Goal: Task Accomplishment & Management: Use online tool/utility

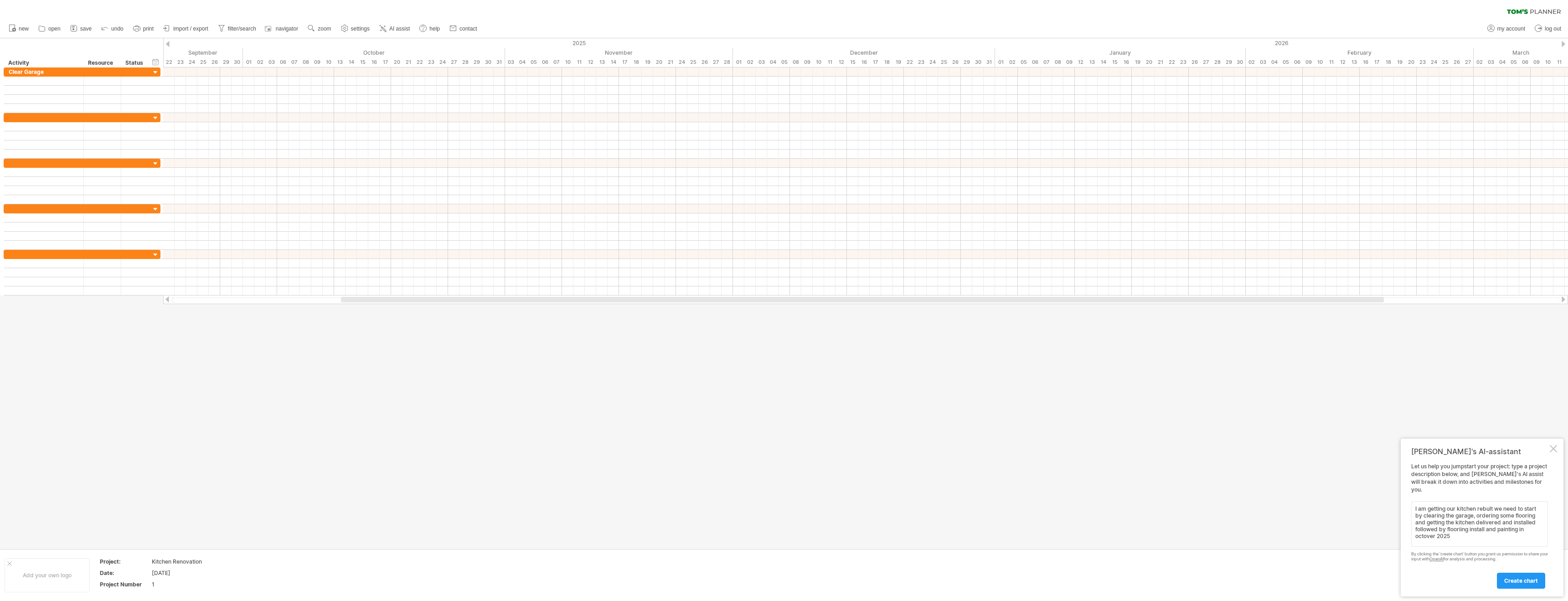
scroll to position [1, 0]
type textarea "I am getting our kitchen rebult we need to start by clearing the garage, orderi…"
click at [1511, 573] on div "create chart" at bounding box center [1479, 577] width 137 height 23
click at [1511, 577] on span "create chart" at bounding box center [1521, 580] width 33 height 7
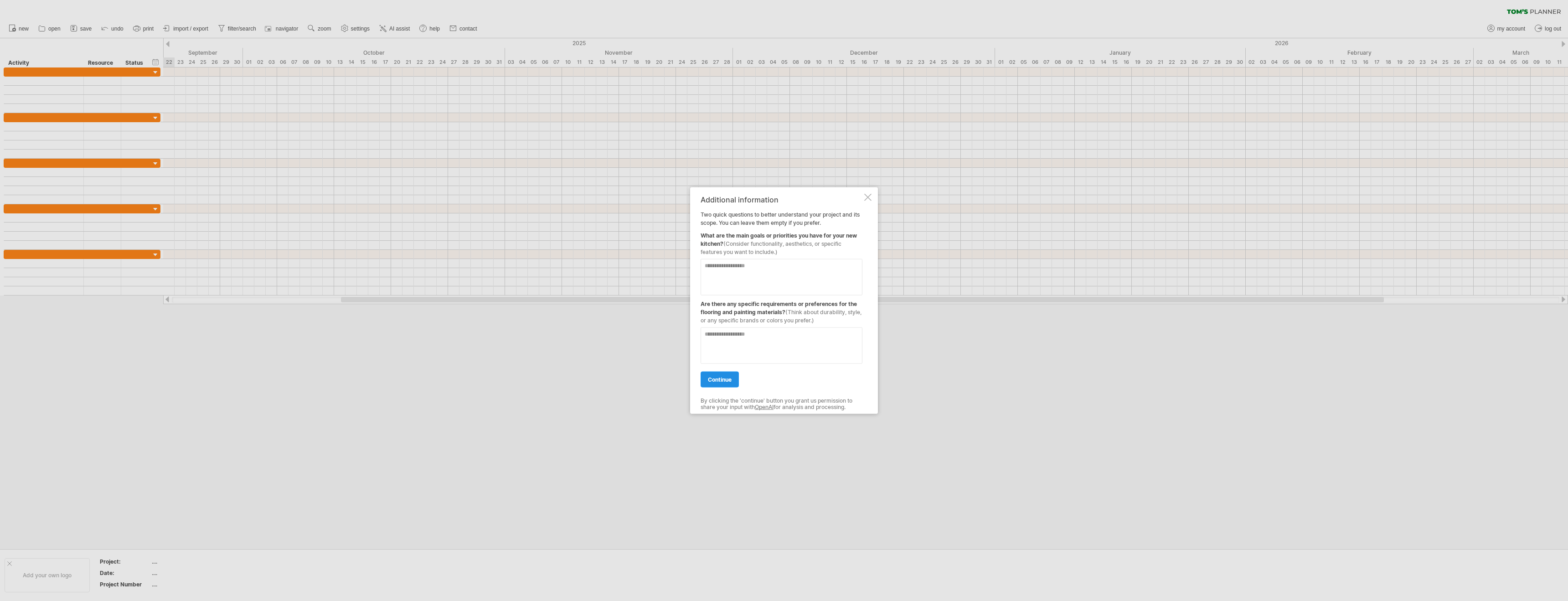
click at [713, 381] on span "continue" at bounding box center [719, 379] width 24 height 7
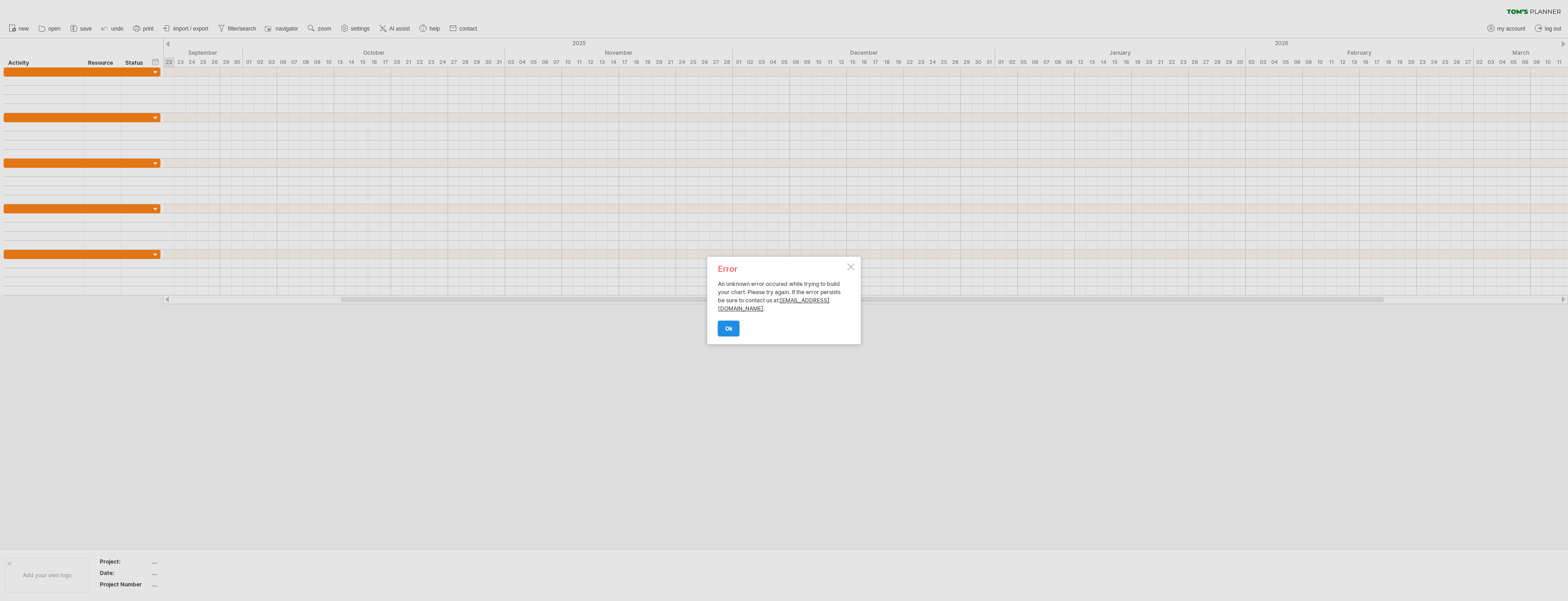
click at [724, 328] on link "ok" at bounding box center [729, 328] width 22 height 16
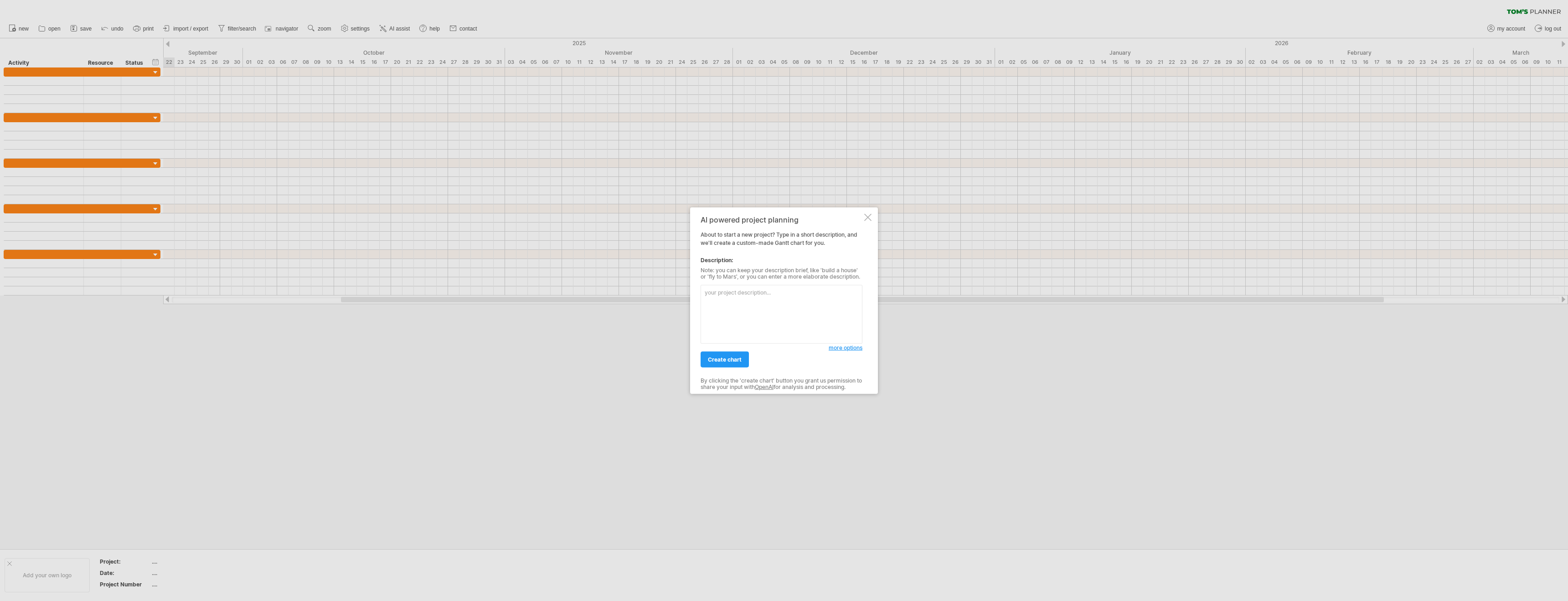
click at [860, 220] on div "AI powered project planning" at bounding box center [782, 219] width 162 height 8
click at [862, 218] on div "AI powered project planning" at bounding box center [782, 219] width 162 height 8
click at [863, 217] on div "AI powered project planning About to start a new project? Type in a short descr…" at bounding box center [784, 301] width 188 height 186
click at [868, 216] on div at bounding box center [868, 217] width 7 height 7
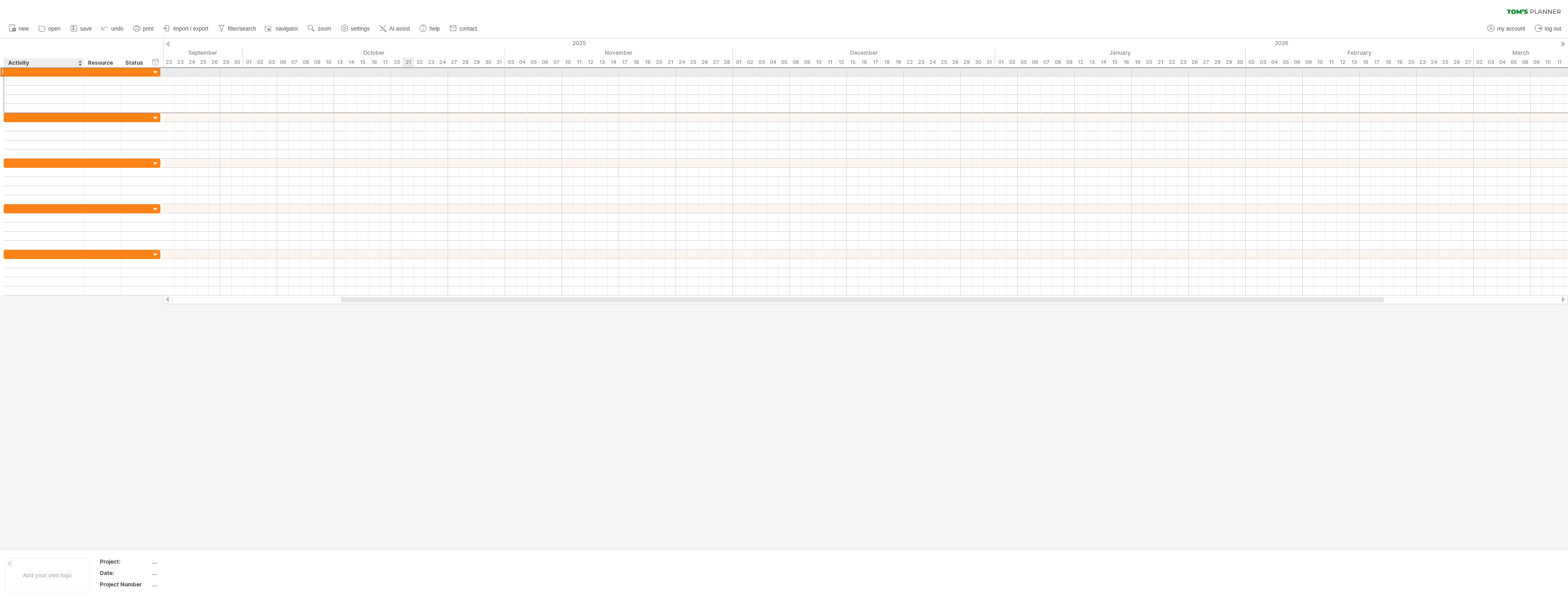
click at [41, 72] on div at bounding box center [43, 72] width 70 height 9
type input "******"
type input "**********"
click at [142, 80] on div at bounding box center [136, 81] width 20 height 9
click at [248, 72] on div at bounding box center [866, 72] width 1405 height 9
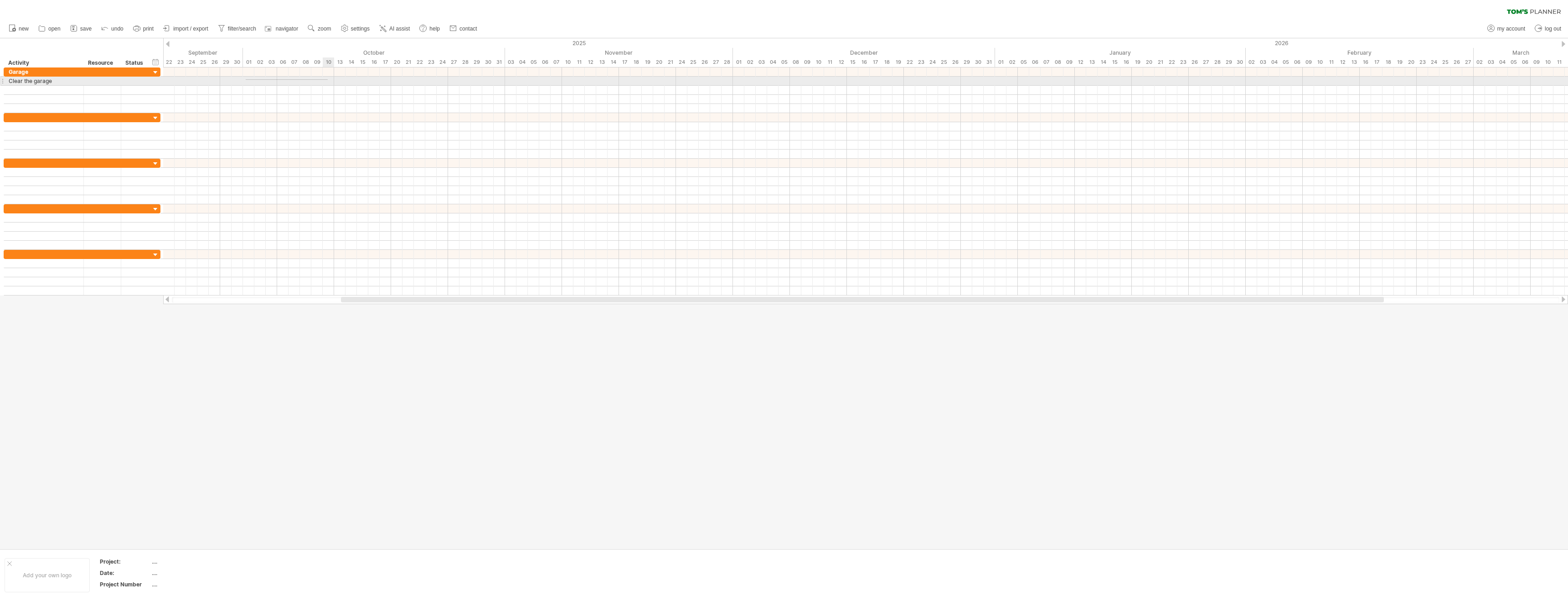
drag, startPoint x: 246, startPoint y: 80, endPoint x: 327, endPoint y: 79, distance: 81.0
click at [327, 79] on div at bounding box center [866, 81] width 1405 height 9
click at [98, 83] on div at bounding box center [102, 81] width 28 height 9
click at [105, 80] on div at bounding box center [102, 81] width 28 height 9
click at [108, 81] on input "text" at bounding box center [102, 81] width 28 height 9
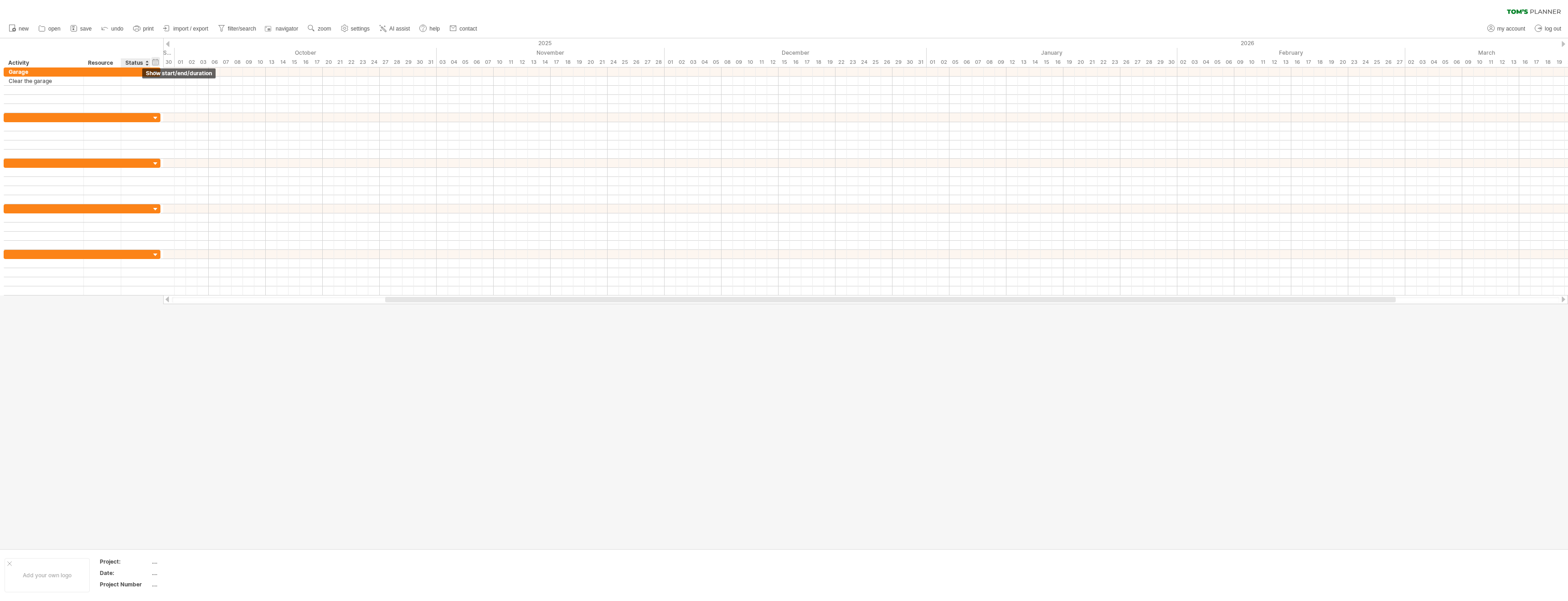
click at [154, 62] on div "hide start/end/duration show start/end/duration" at bounding box center [156, 62] width 9 height 10
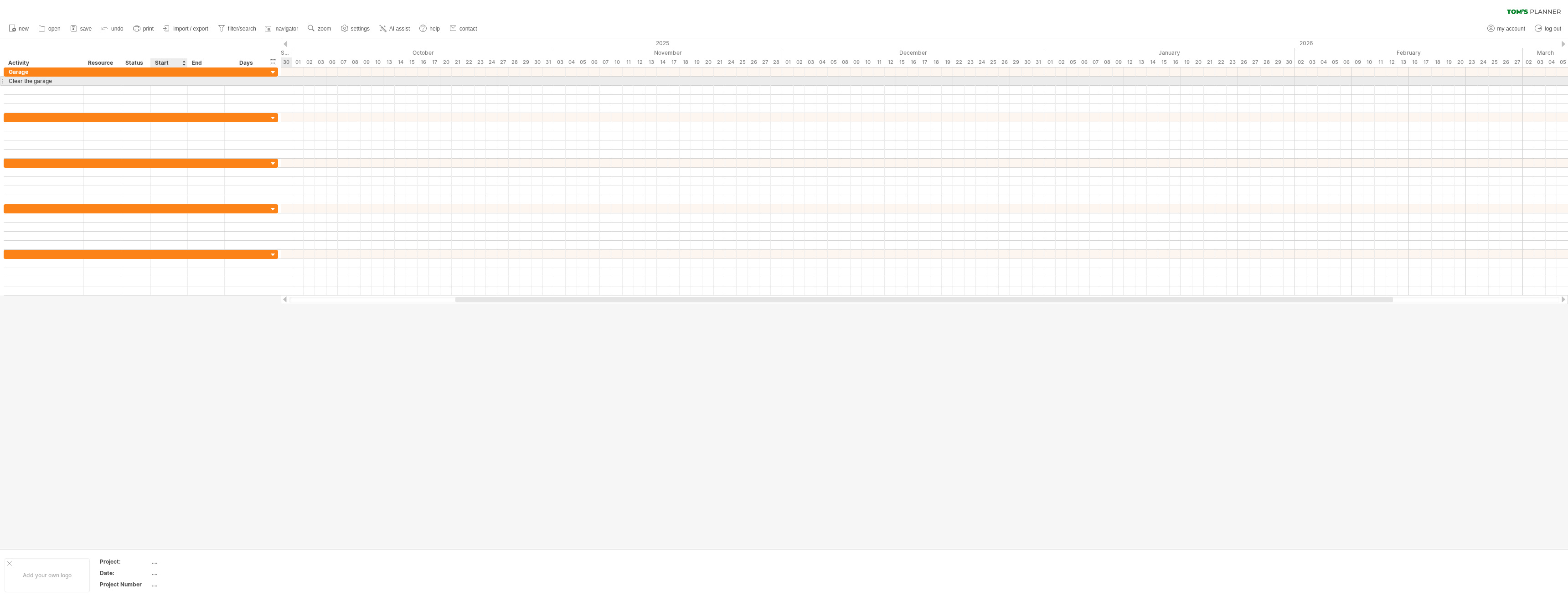
click at [161, 82] on div at bounding box center [169, 81] width 37 height 9
click at [167, 94] on link "previous" at bounding box center [166, 93] width 7 height 7
click at [237, 94] on link "next" at bounding box center [237, 93] width 7 height 7
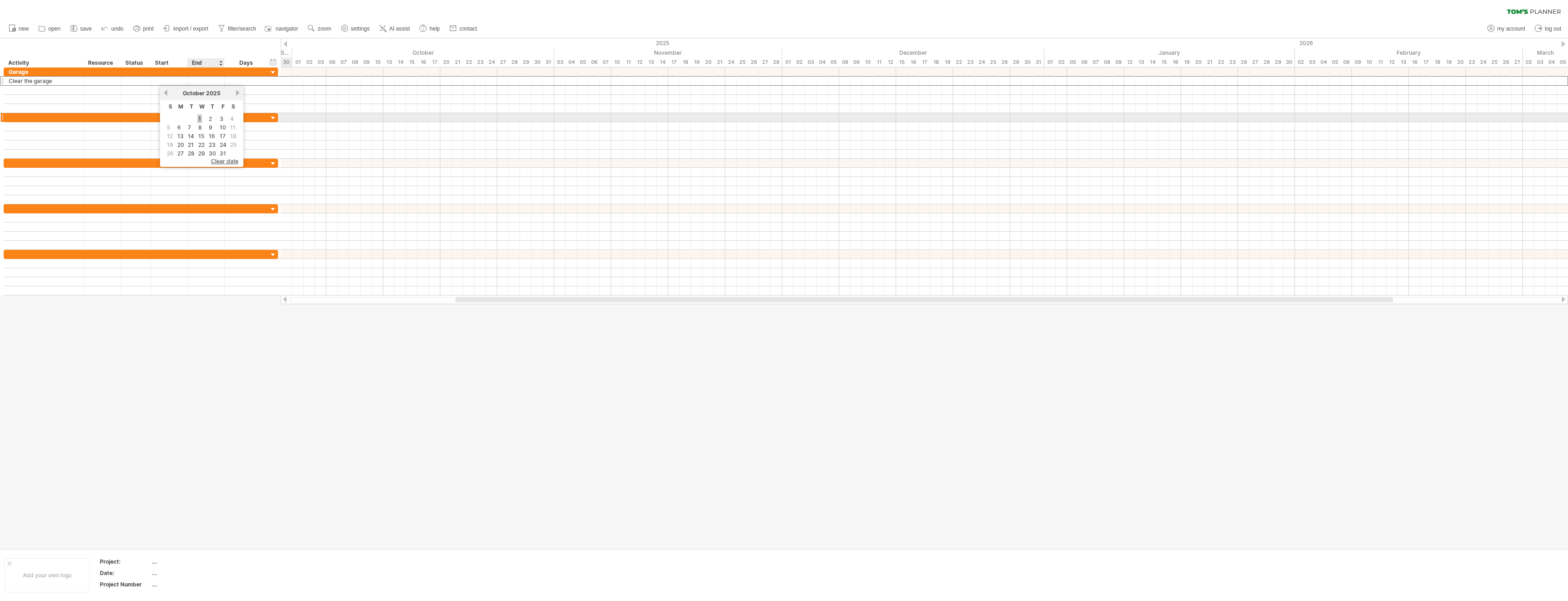
click at [198, 118] on link "1" at bounding box center [199, 119] width 4 height 9
click at [212, 82] on div "[DATE]" at bounding box center [206, 81] width 37 height 9
click at [225, 128] on link "7" at bounding box center [226, 127] width 5 height 9
click at [129, 83] on div at bounding box center [136, 81] width 20 height 9
click at [131, 82] on input "text" at bounding box center [136, 81] width 20 height 9
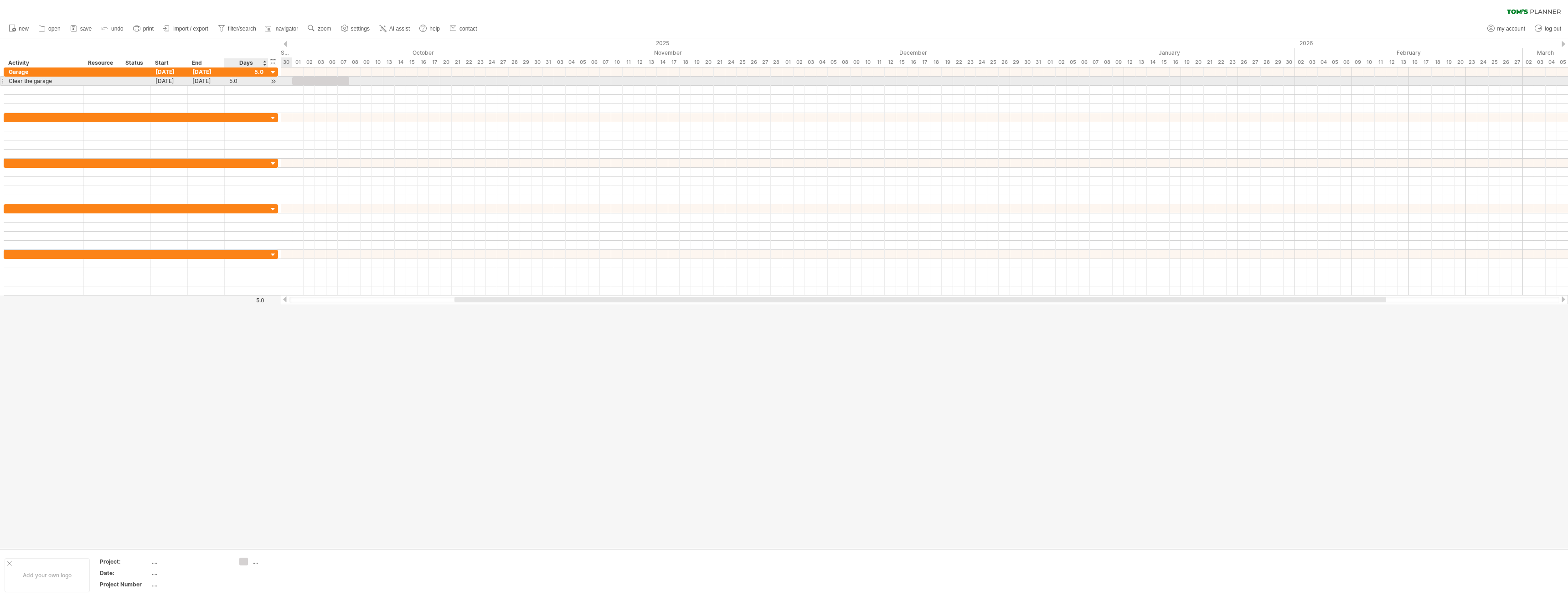
click at [273, 81] on div at bounding box center [273, 82] width 9 height 10
click at [44, 92] on div at bounding box center [43, 90] width 70 height 9
click at [333, 167] on span at bounding box center [332, 168] width 7 height 7
click at [156, 80] on div "[DATE]" at bounding box center [169, 81] width 37 height 9
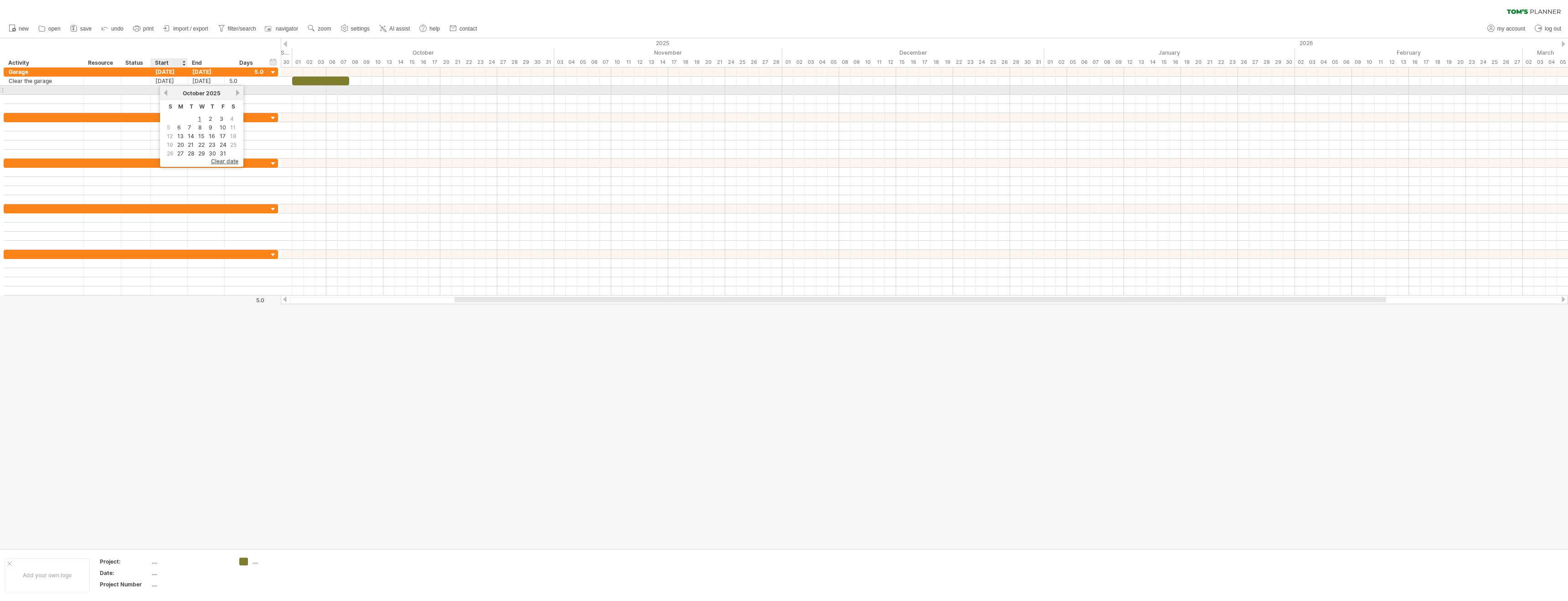
click at [166, 92] on link "previous" at bounding box center [166, 93] width 7 height 7
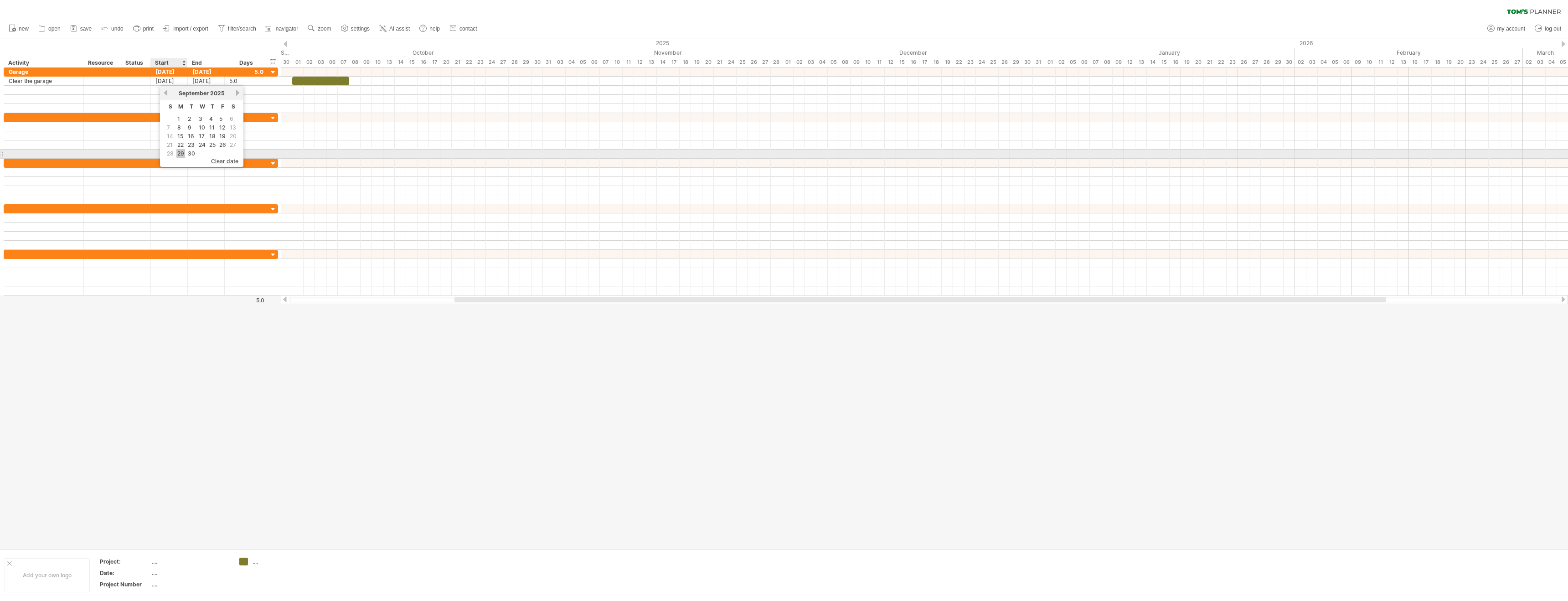
click at [183, 155] on link "29" at bounding box center [181, 153] width 9 height 9
click at [198, 79] on div "[DATE]" at bounding box center [206, 81] width 37 height 9
click at [268, 119] on span "4" at bounding box center [268, 119] width 5 height 9
click at [178, 49] on div "hide start/end/duration show start/end/duration ******** Activity ******** Reso…" at bounding box center [140, 53] width 281 height 29
click at [362, 30] on span "settings" at bounding box center [360, 29] width 19 height 6
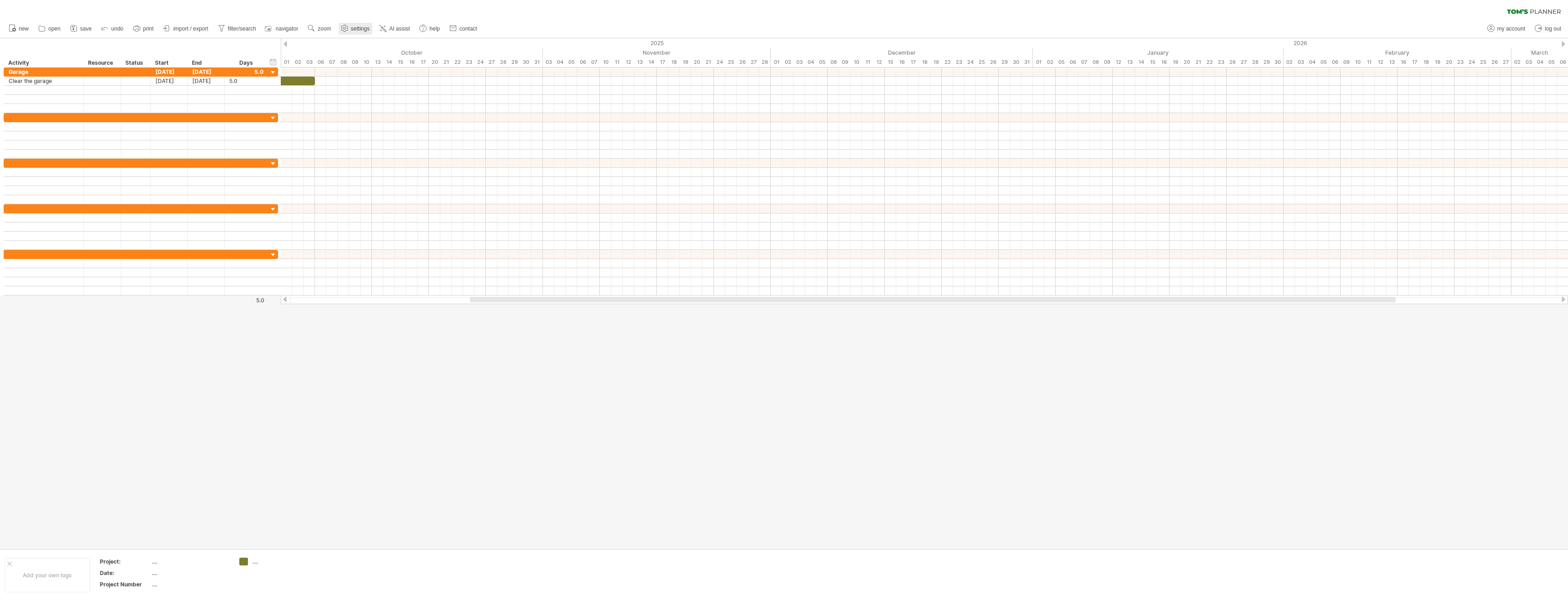
select select "*"
select select "**"
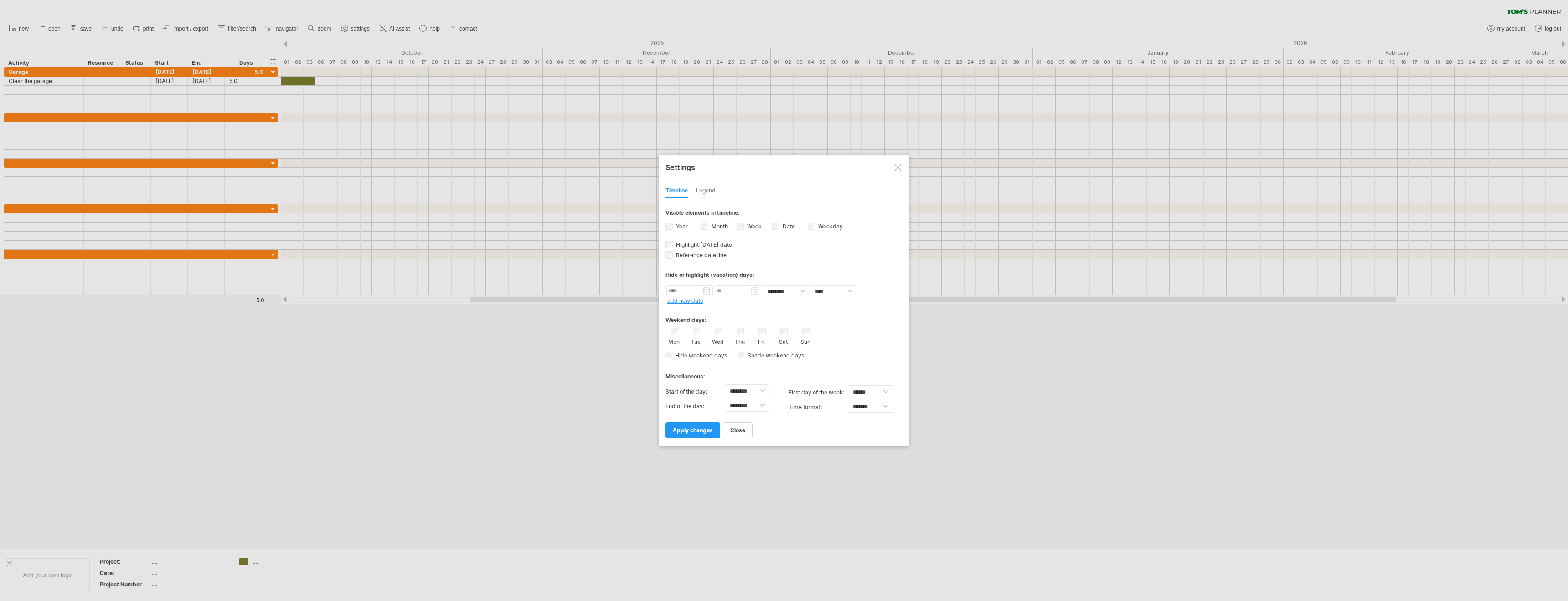
click at [780, 332] on div "Sat" at bounding box center [783, 336] width 12 height 17
click at [686, 427] on span "apply changes" at bounding box center [693, 430] width 40 height 7
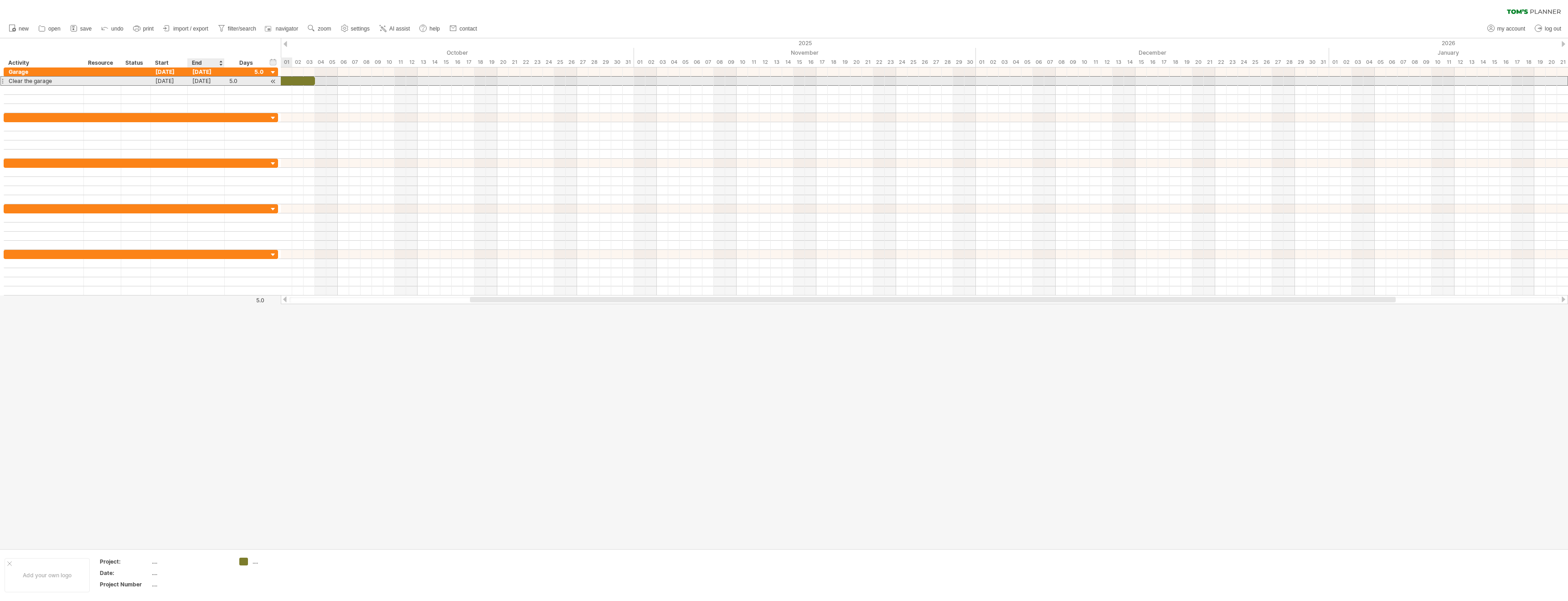
click at [213, 81] on div "[DATE]" at bounding box center [206, 81] width 37 height 9
click at [268, 118] on link "4" at bounding box center [268, 119] width 5 height 9
click at [350, 170] on span at bounding box center [353, 170] width 7 height 7
click at [15, 119] on div at bounding box center [43, 118] width 70 height 9
type input "**********"
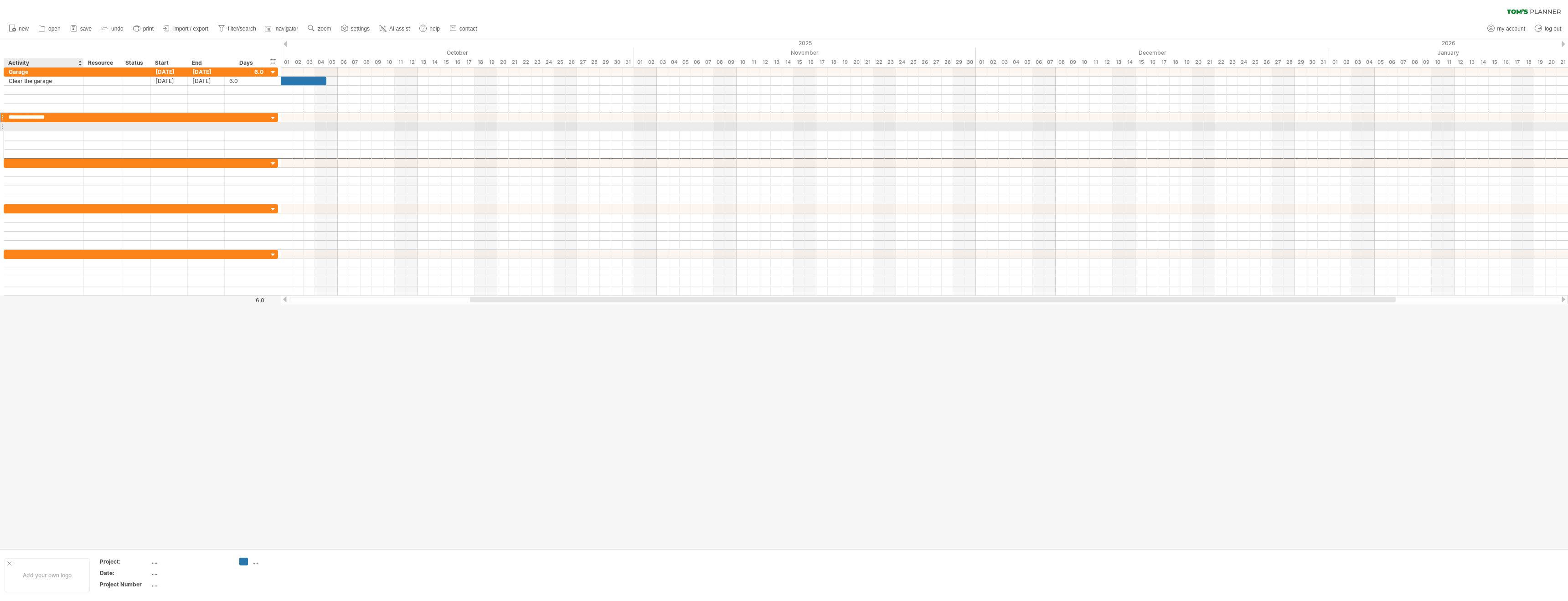
click at [30, 130] on div at bounding box center [43, 127] width 70 height 9
click at [25, 128] on div at bounding box center [43, 127] width 70 height 9
type input "**********"
click at [166, 129] on div at bounding box center [169, 127] width 37 height 9
click at [178, 174] on link "6" at bounding box center [179, 173] width 5 height 9
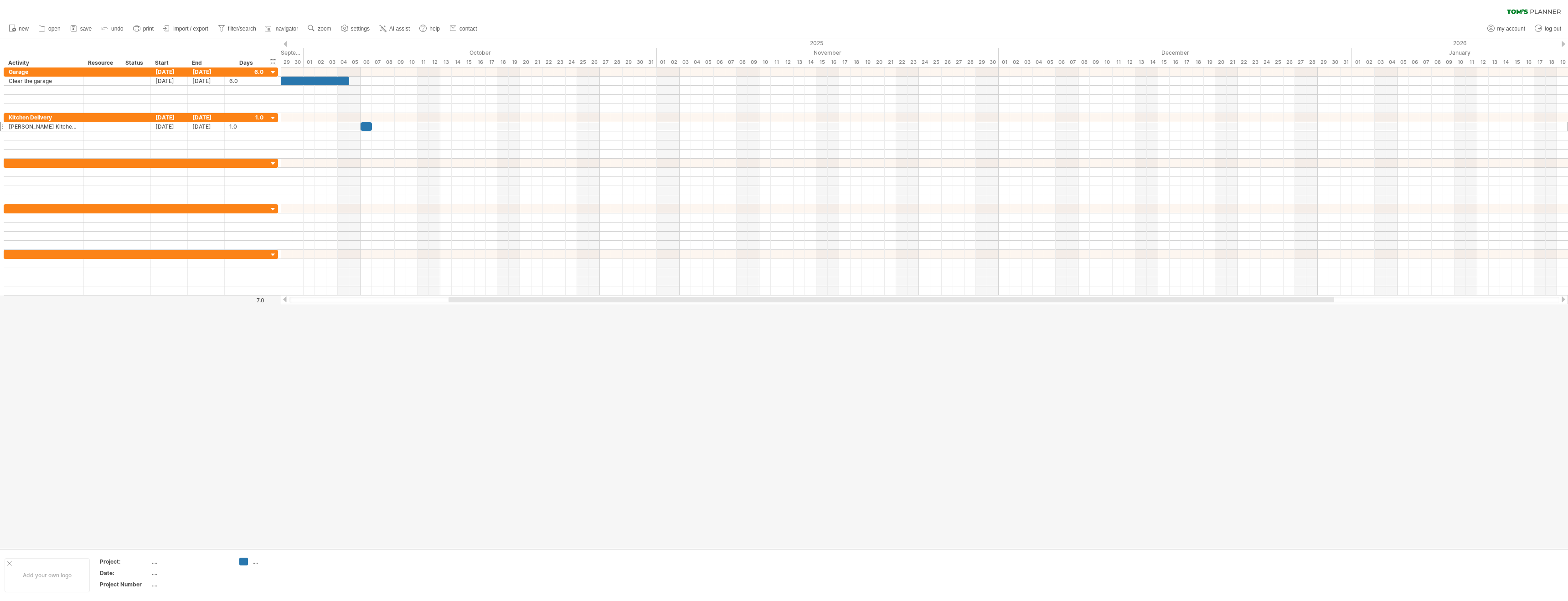
drag, startPoint x: 565, startPoint y: 300, endPoint x: 502, endPoint y: 300, distance: 63.0
click at [502, 300] on div at bounding box center [891, 299] width 886 height 5
click at [413, 228] on span at bounding box center [413, 227] width 7 height 7
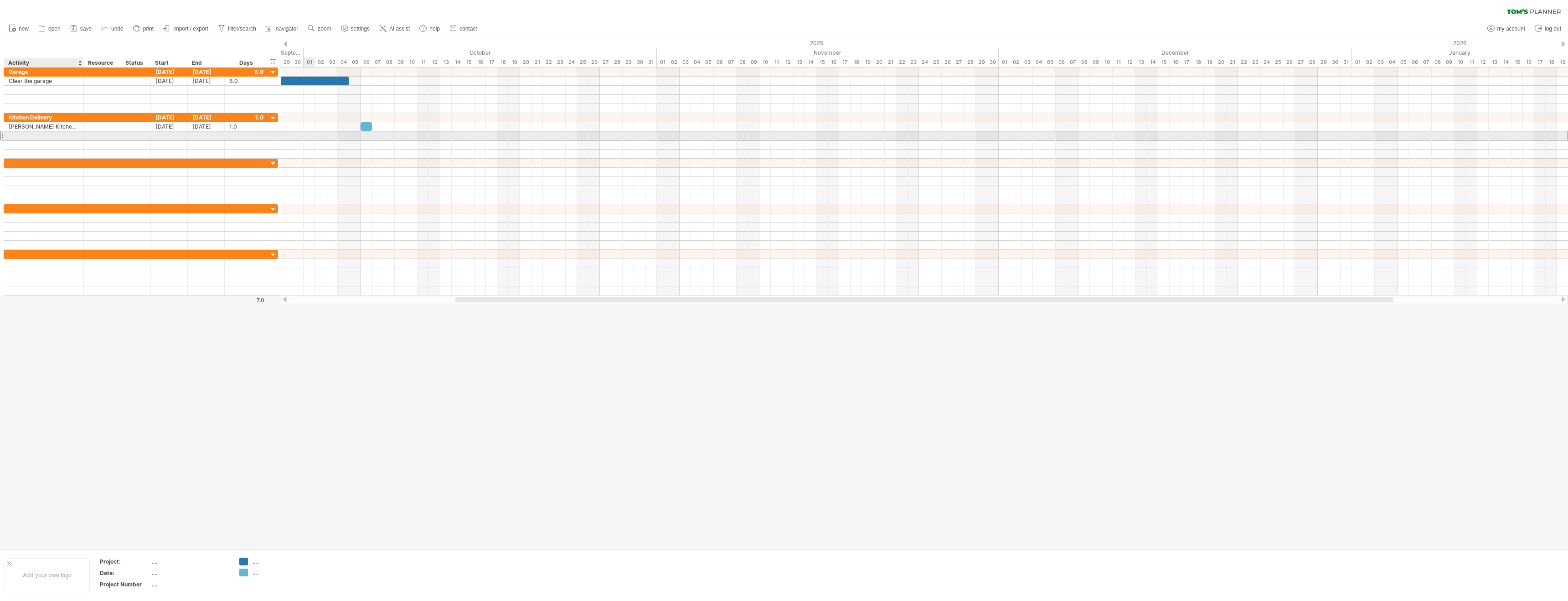
click at [33, 138] on div at bounding box center [43, 136] width 70 height 9
type input "*"
type input "**********"
click at [24, 164] on div at bounding box center [43, 163] width 70 height 9
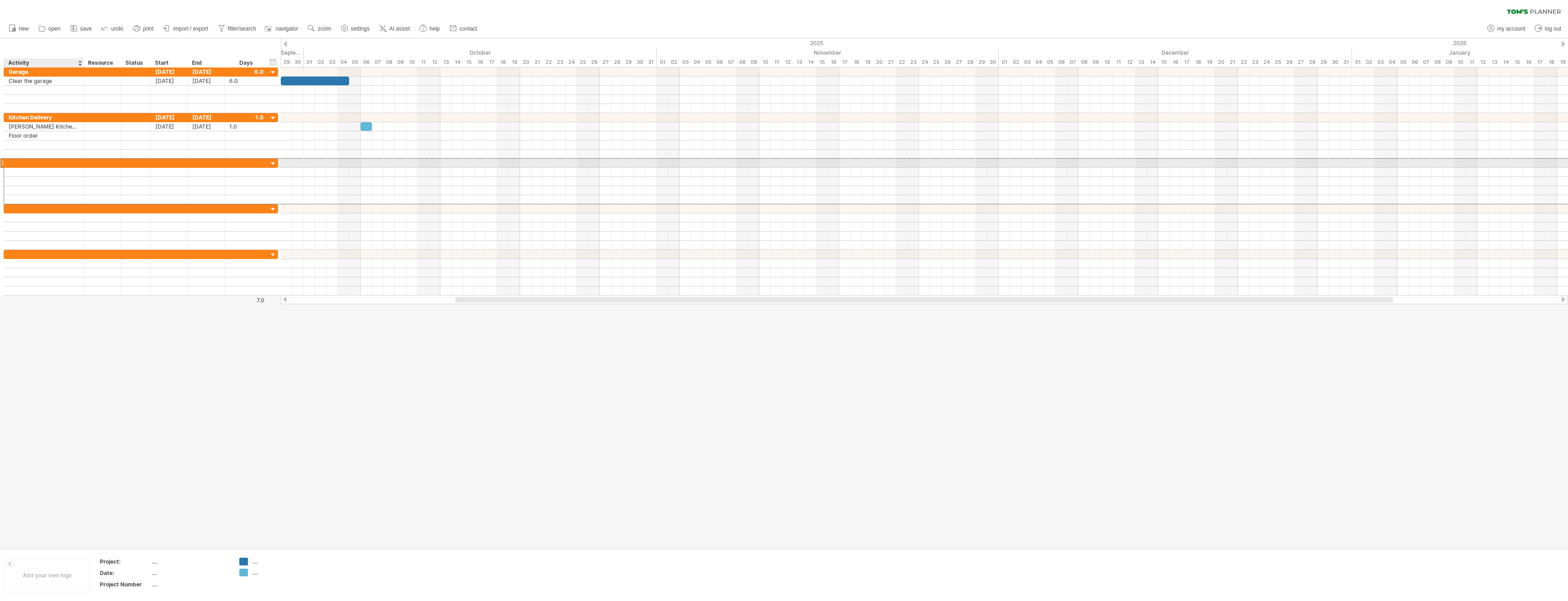
click at [24, 164] on input "text" at bounding box center [43, 163] width 70 height 9
type input "*******"
click at [24, 177] on div at bounding box center [43, 181] width 70 height 9
click at [28, 174] on div at bounding box center [43, 172] width 70 height 9
type input "**********"
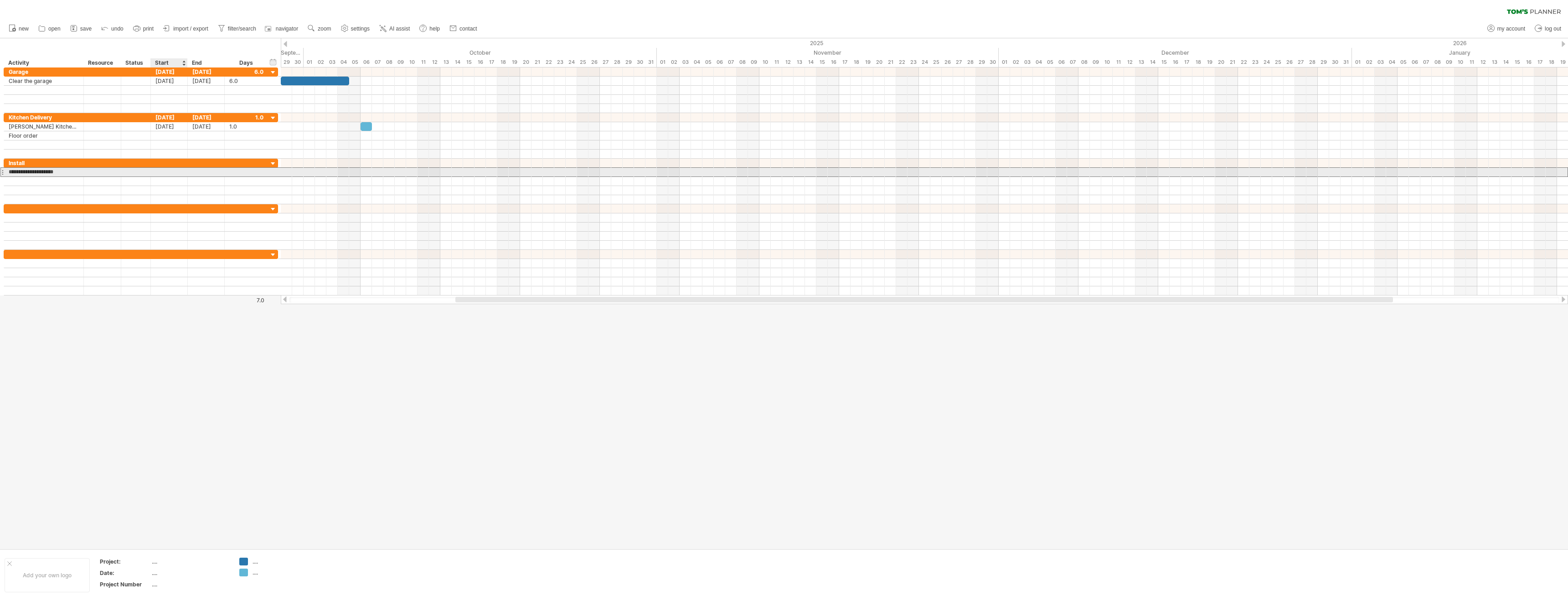
click at [161, 175] on div at bounding box center [169, 172] width 37 height 9
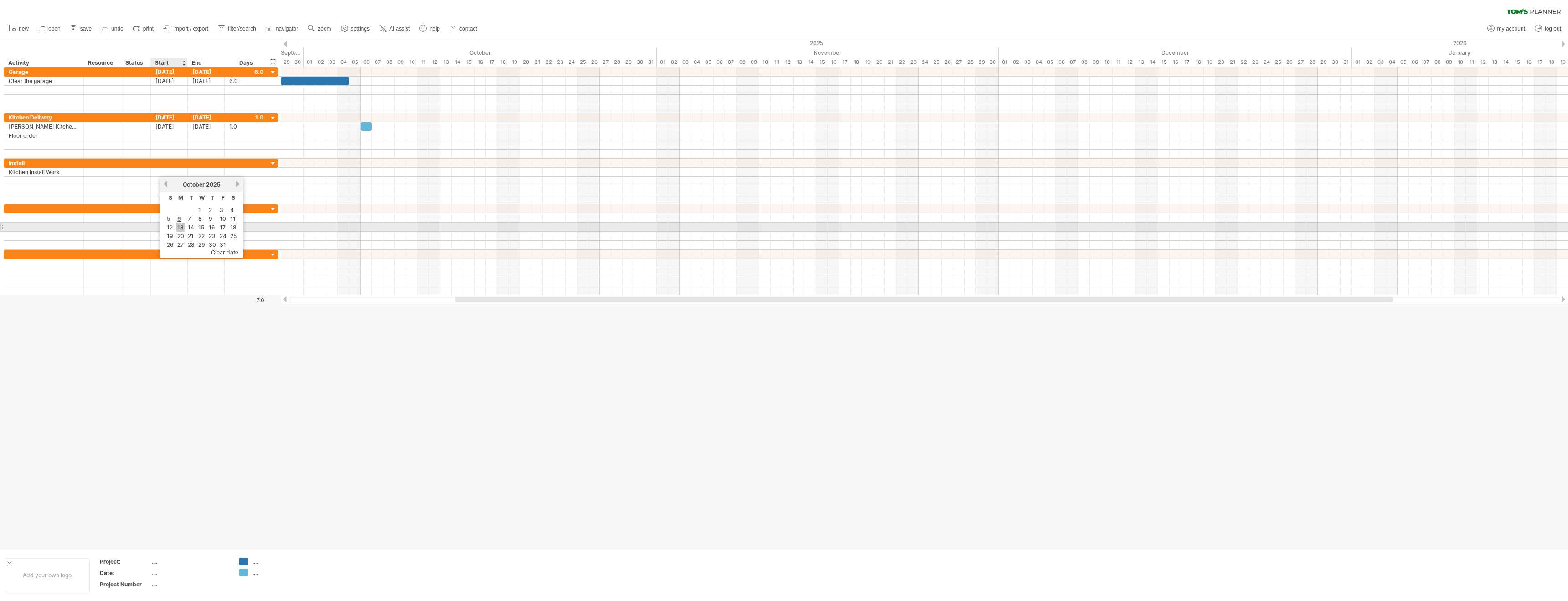
click at [180, 226] on link "13" at bounding box center [180, 227] width 8 height 9
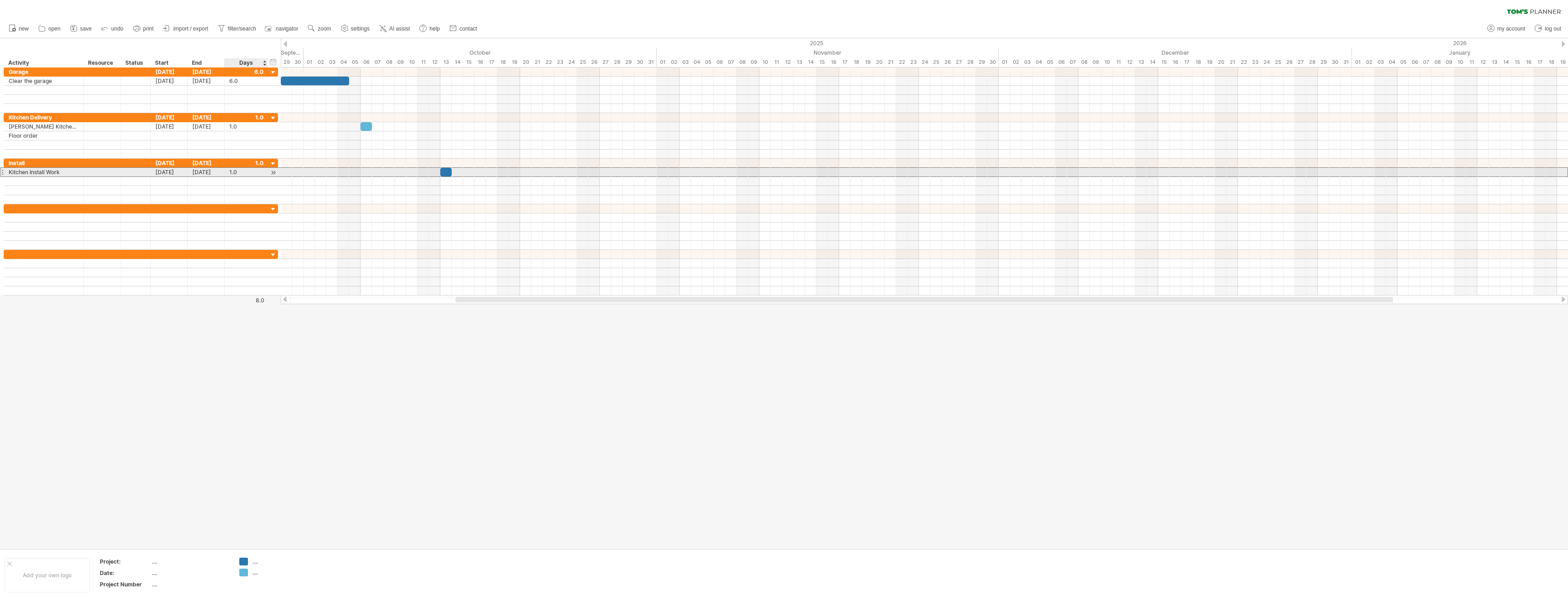
click at [243, 174] on div "1.0" at bounding box center [247, 172] width 34 height 9
type input "*"
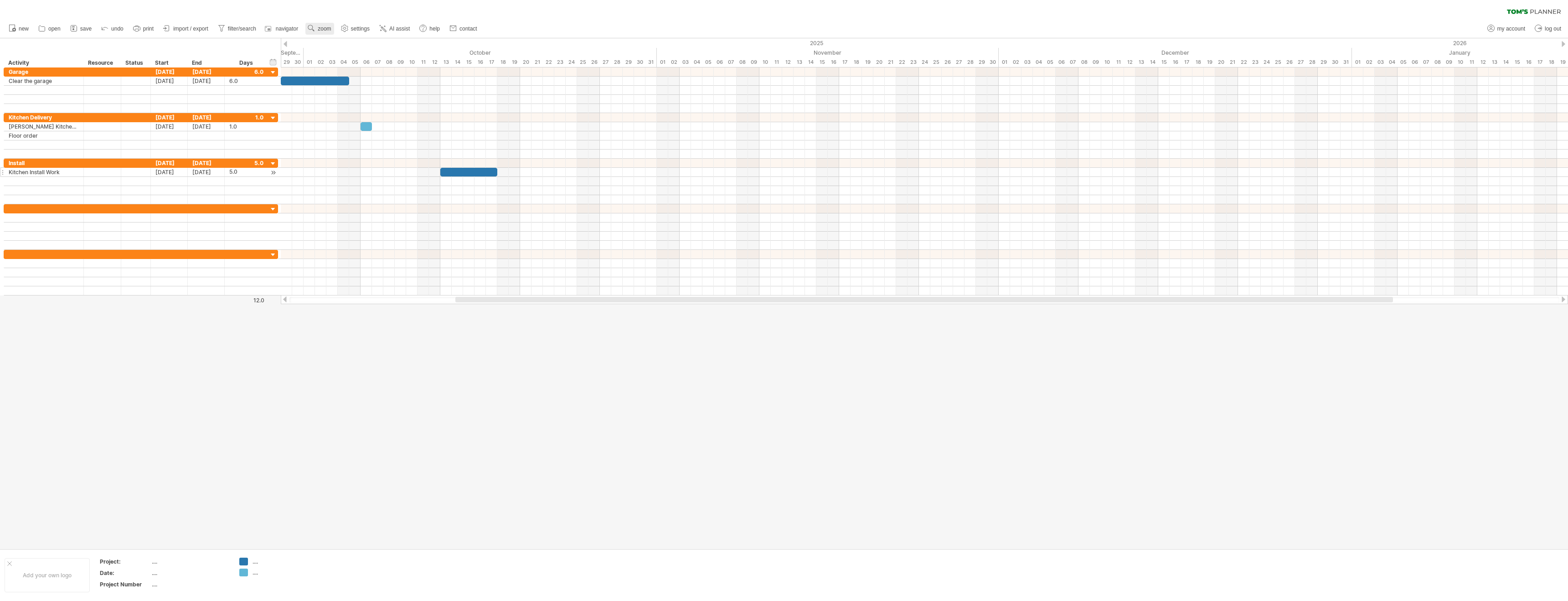
scroll to position [0, 0]
click at [329, 28] on span "zoom" at bounding box center [324, 29] width 13 height 6
click at [351, 42] on div "Month" at bounding box center [359, 40] width 51 height 15
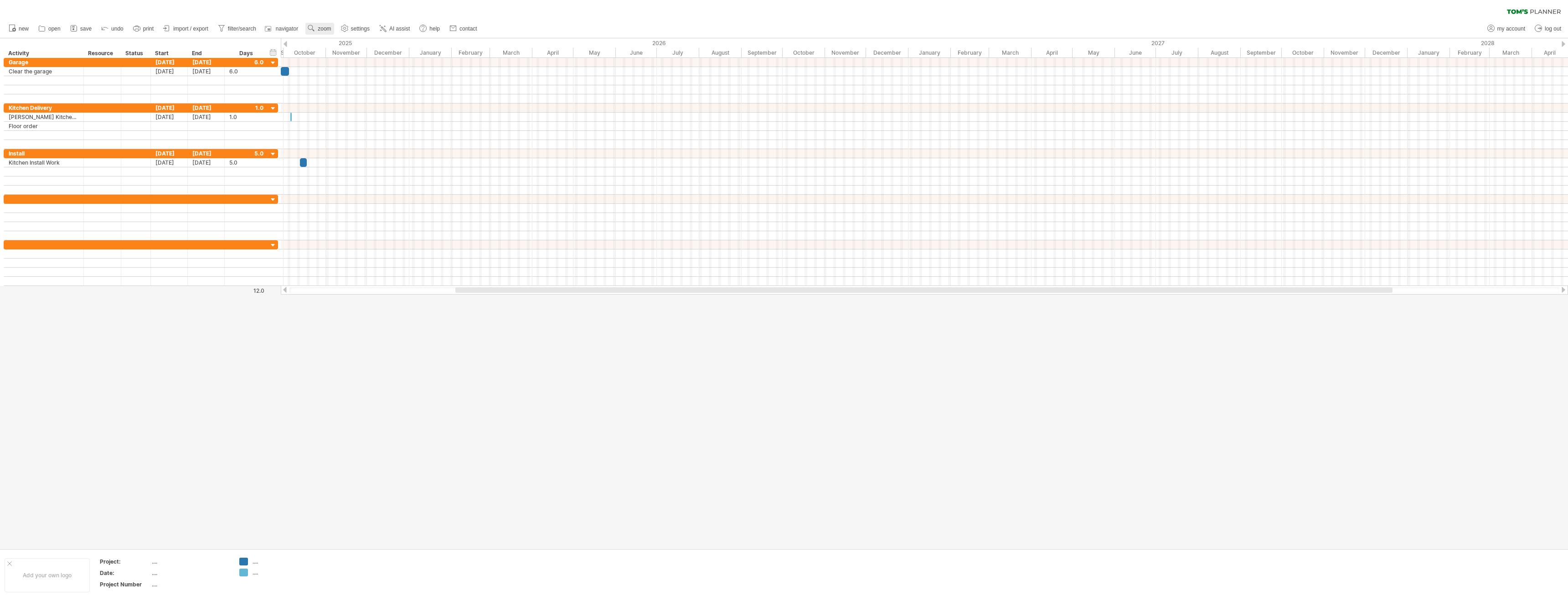
click at [312, 30] on use at bounding box center [311, 28] width 9 height 9
click at [338, 57] on div "Week" at bounding box center [341, 56] width 51 height 15
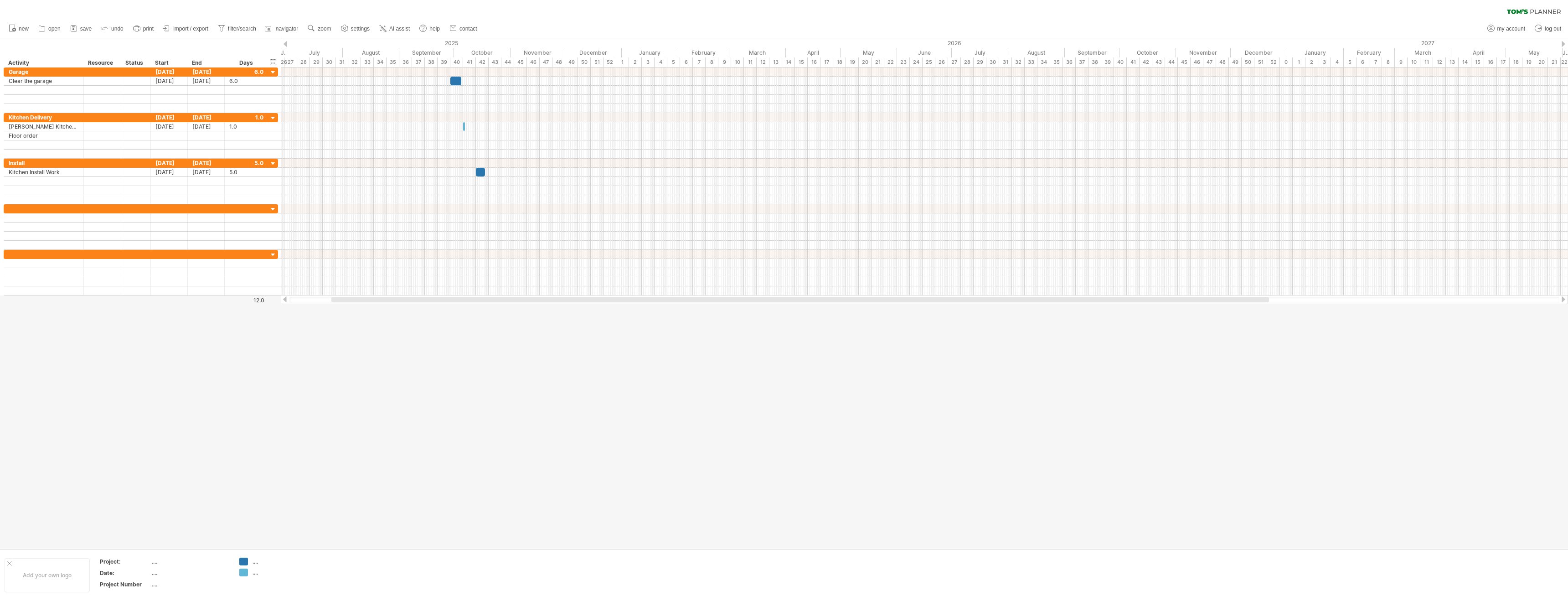
drag, startPoint x: 520, startPoint y: 300, endPoint x: 396, endPoint y: 302, distance: 124.0
click at [396, 302] on div at bounding box center [800, 299] width 937 height 5
click at [321, 26] on span "zoom" at bounding box center [324, 29] width 13 height 6
click at [359, 67] on div "Day" at bounding box center [351, 68] width 51 height 15
click at [373, 76] on div "Dense" at bounding box center [388, 79] width 51 height 15
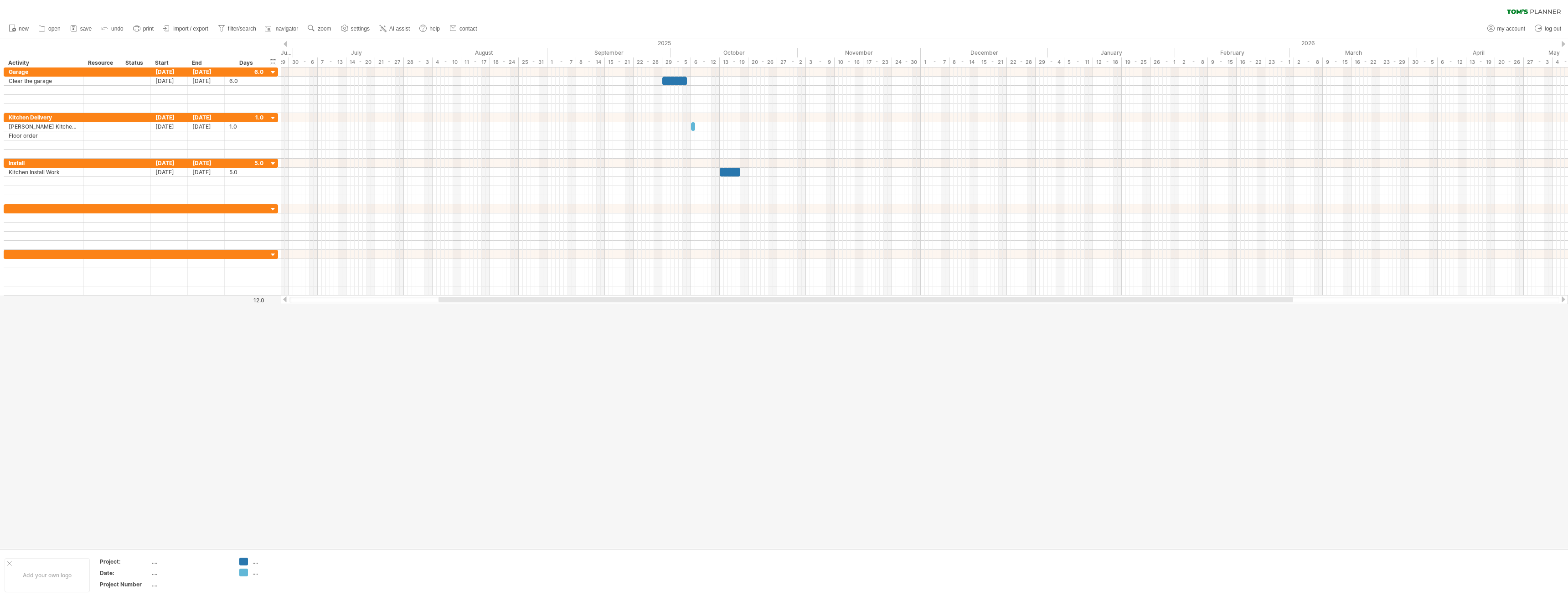
click at [335, 27] on ul "new open" at bounding box center [242, 28] width 477 height 19
click at [331, 28] on span "zoom" at bounding box center [324, 29] width 13 height 6
click at [379, 68] on div "Day" at bounding box center [361, 69] width 51 height 15
click at [400, 110] on div "Standard" at bounding box center [408, 108] width 51 height 15
drag, startPoint x: 663, startPoint y: 300, endPoint x: 914, endPoint y: 306, distance: 251.1
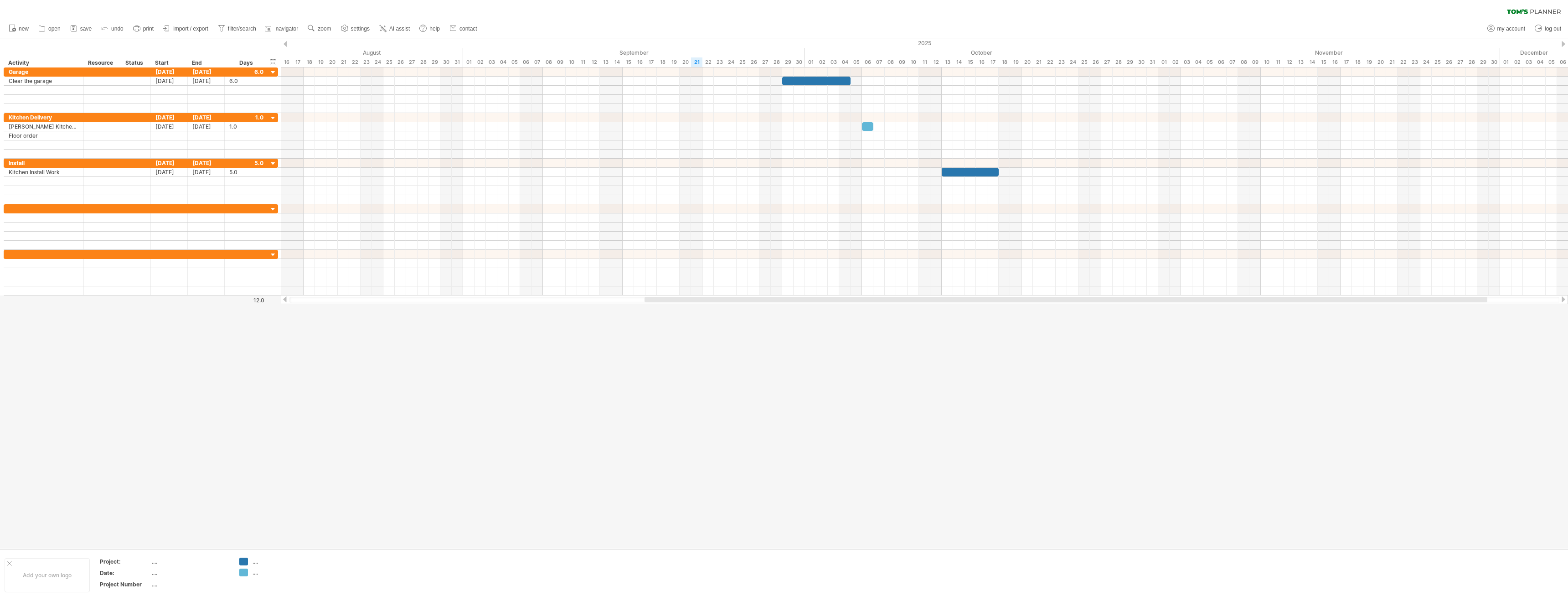
click at [914, 306] on div "Trying to reach [DOMAIN_NAME] Connected again... 0% clear filter new" at bounding box center [784, 300] width 1568 height 601
click at [320, 27] on span "zoom" at bounding box center [324, 29] width 13 height 6
click at [306, 17] on div "clear filter reapply filter" at bounding box center [784, 9] width 1568 height 19
click at [351, 28] on link "settings" at bounding box center [355, 28] width 33 height 12
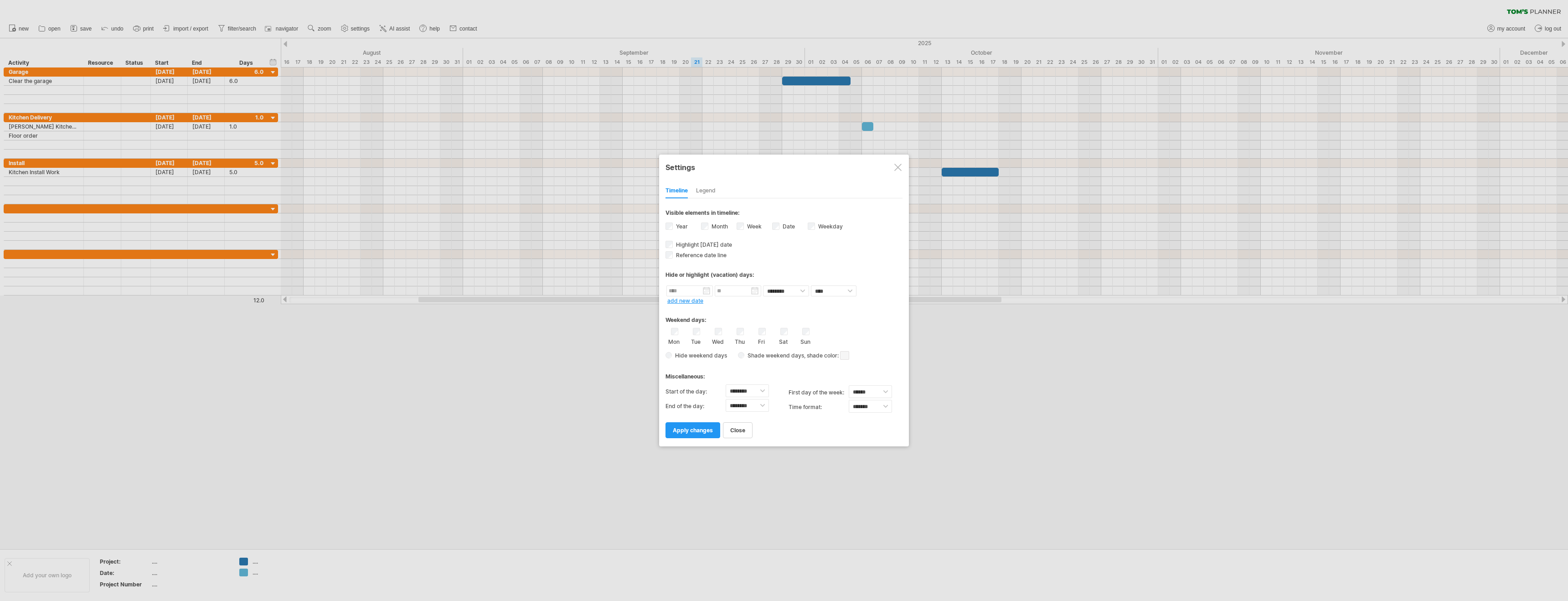
click at [1010, 462] on div at bounding box center [784, 300] width 1568 height 601
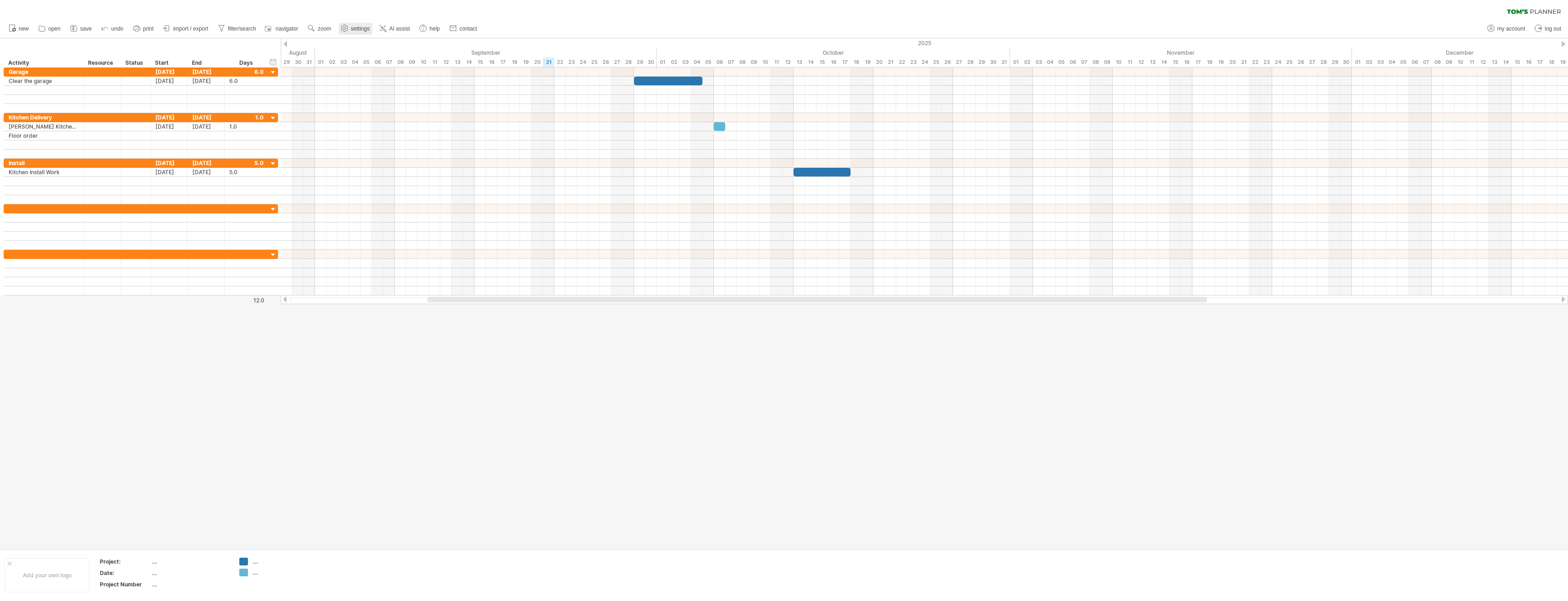
click at [351, 30] on link "settings" at bounding box center [355, 28] width 33 height 12
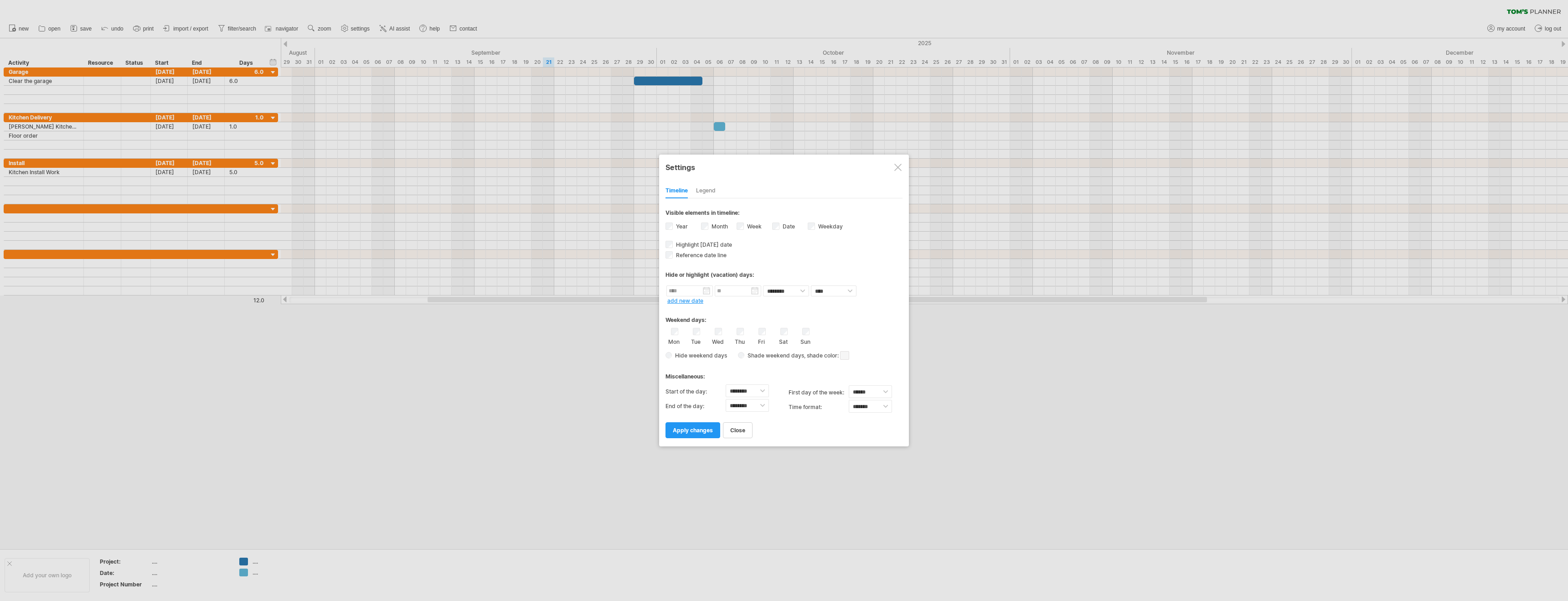
click at [711, 192] on div "Legend" at bounding box center [705, 191] width 19 height 15
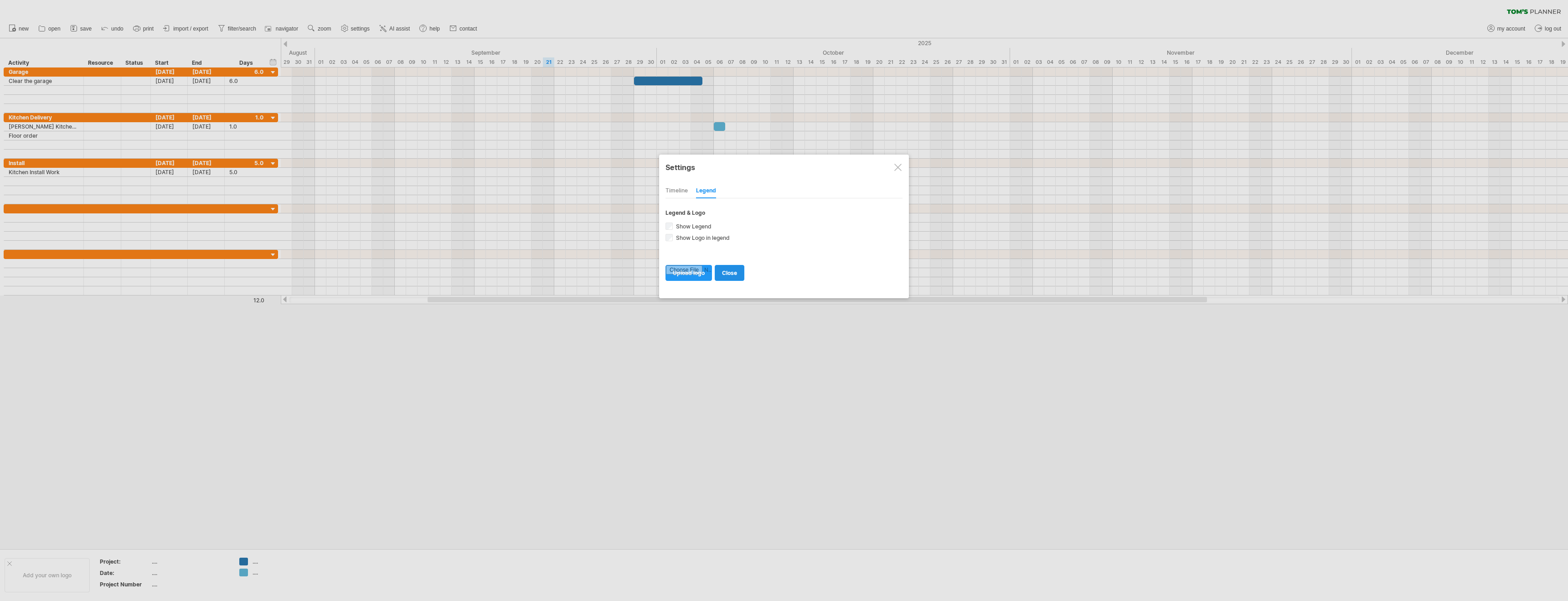
click at [739, 274] on link "close" at bounding box center [729, 273] width 30 height 16
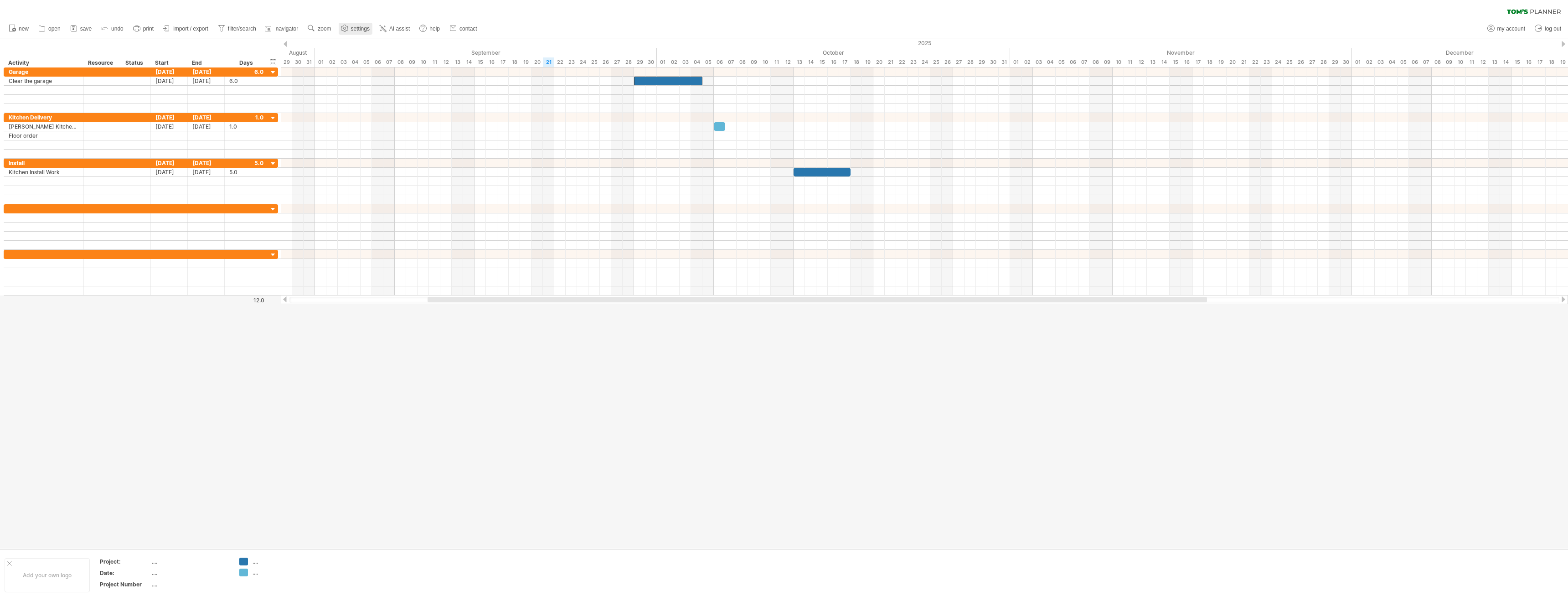
click at [349, 29] on use at bounding box center [345, 28] width 9 height 9
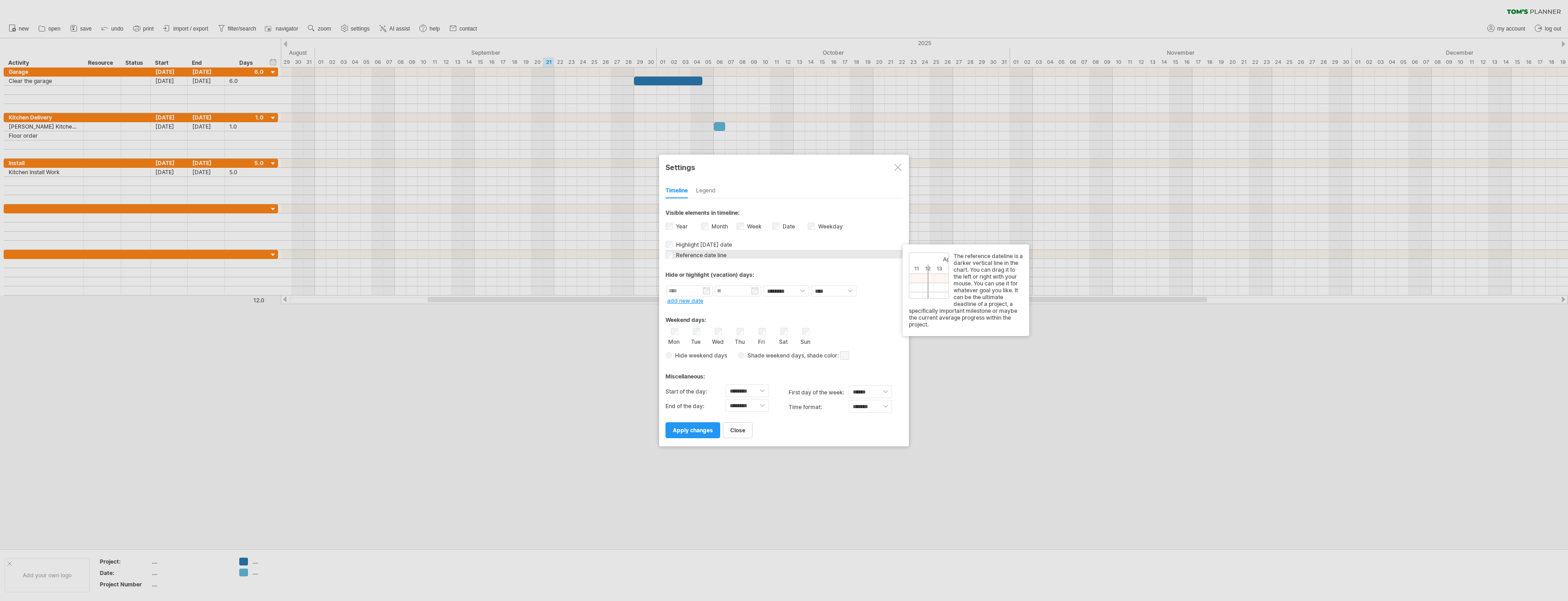
click at [676, 257] on span "Reference date line" at bounding box center [701, 255] width 52 height 7
click at [677, 256] on span "Reference date line" at bounding box center [701, 255] width 52 height 7
click at [691, 427] on span "apply changes" at bounding box center [693, 430] width 40 height 7
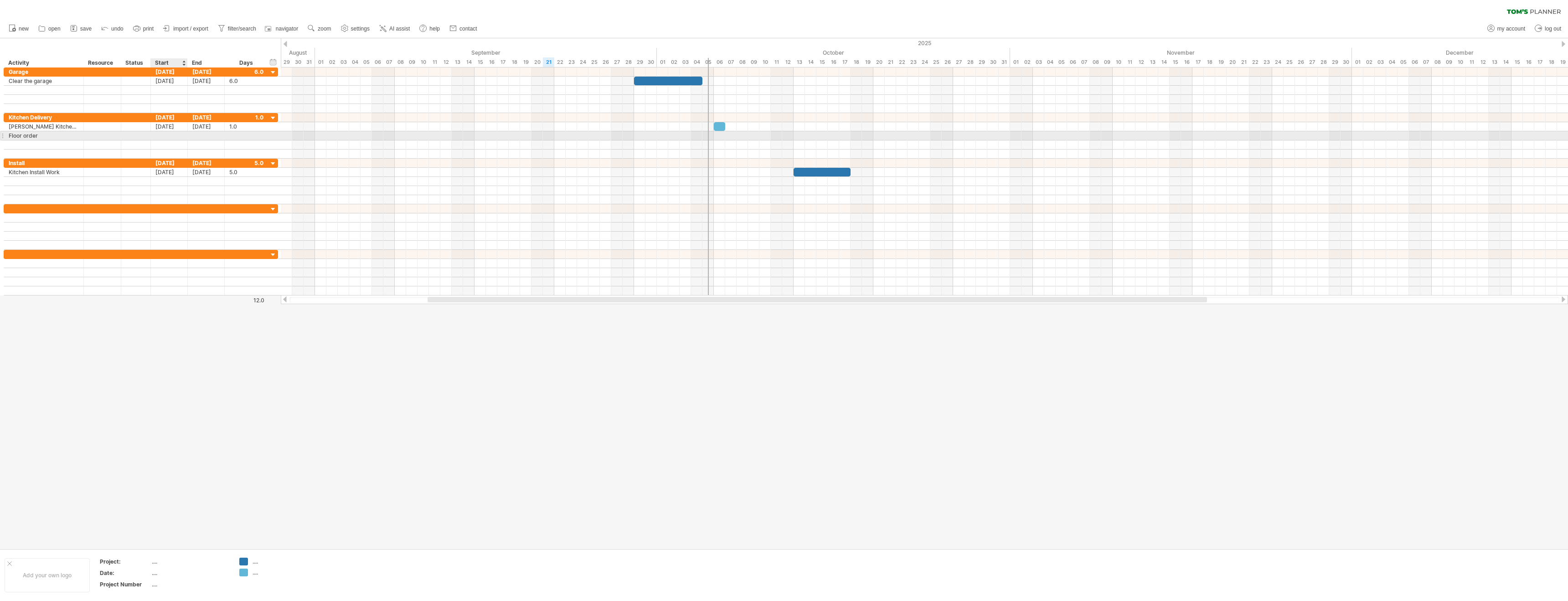
click at [167, 138] on div at bounding box center [169, 136] width 37 height 9
click at [166, 149] on link "previous" at bounding box center [166, 147] width 7 height 7
click at [240, 148] on link "next" at bounding box center [237, 147] width 7 height 7
click at [178, 183] on link "6" at bounding box center [179, 182] width 5 height 9
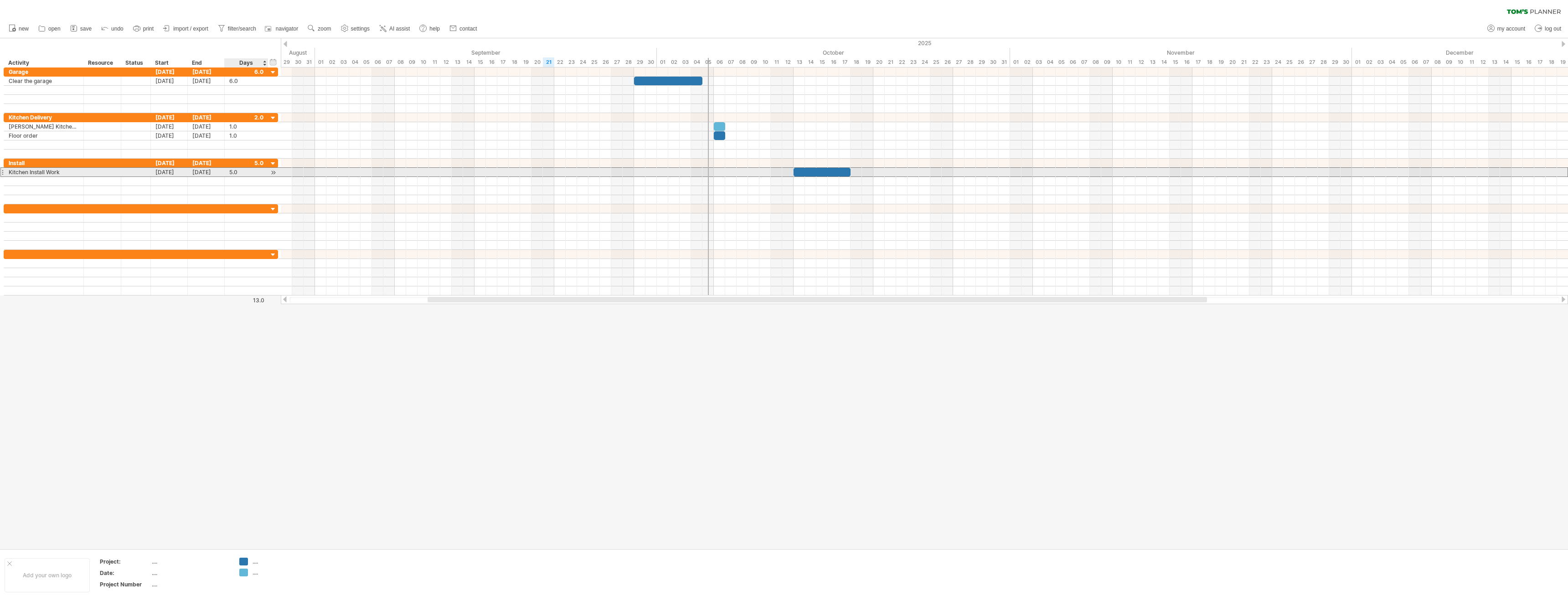
click at [239, 172] on div "5.0" at bounding box center [247, 172] width 34 height 9
type input "*"
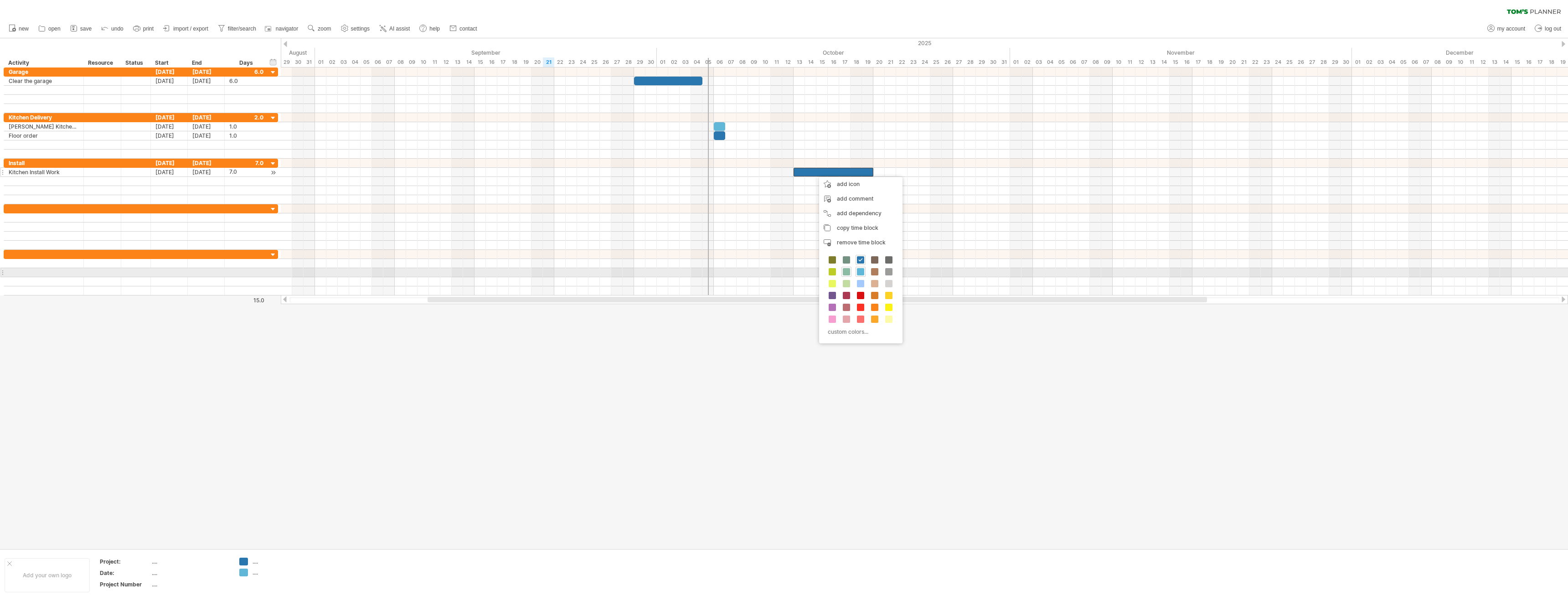
click at [849, 273] on span at bounding box center [847, 272] width 7 height 7
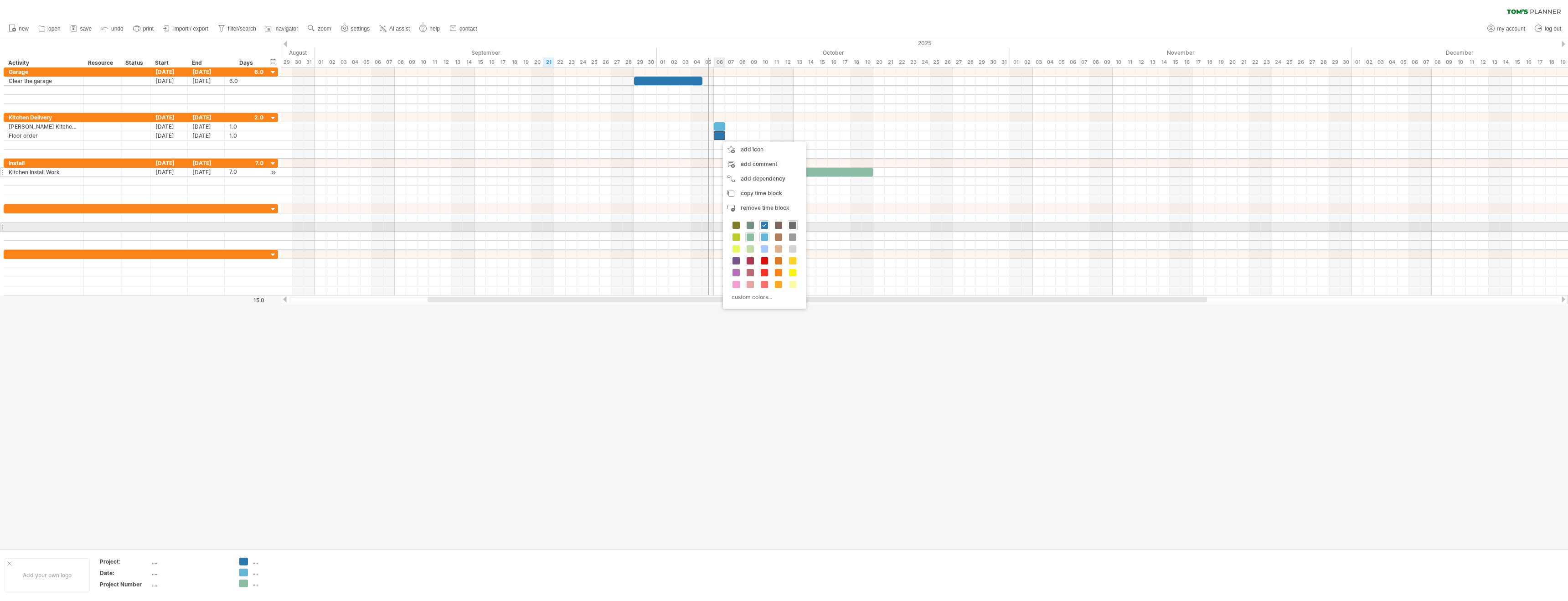
click at [794, 226] on span at bounding box center [793, 225] width 7 height 7
click at [702, 360] on div at bounding box center [784, 293] width 1568 height 510
click at [253, 563] on div "...." at bounding box center [278, 561] width 50 height 8
click at [253, 563] on input "text" at bounding box center [275, 561] width 45 height 8
click at [450, 424] on div at bounding box center [784, 293] width 1568 height 510
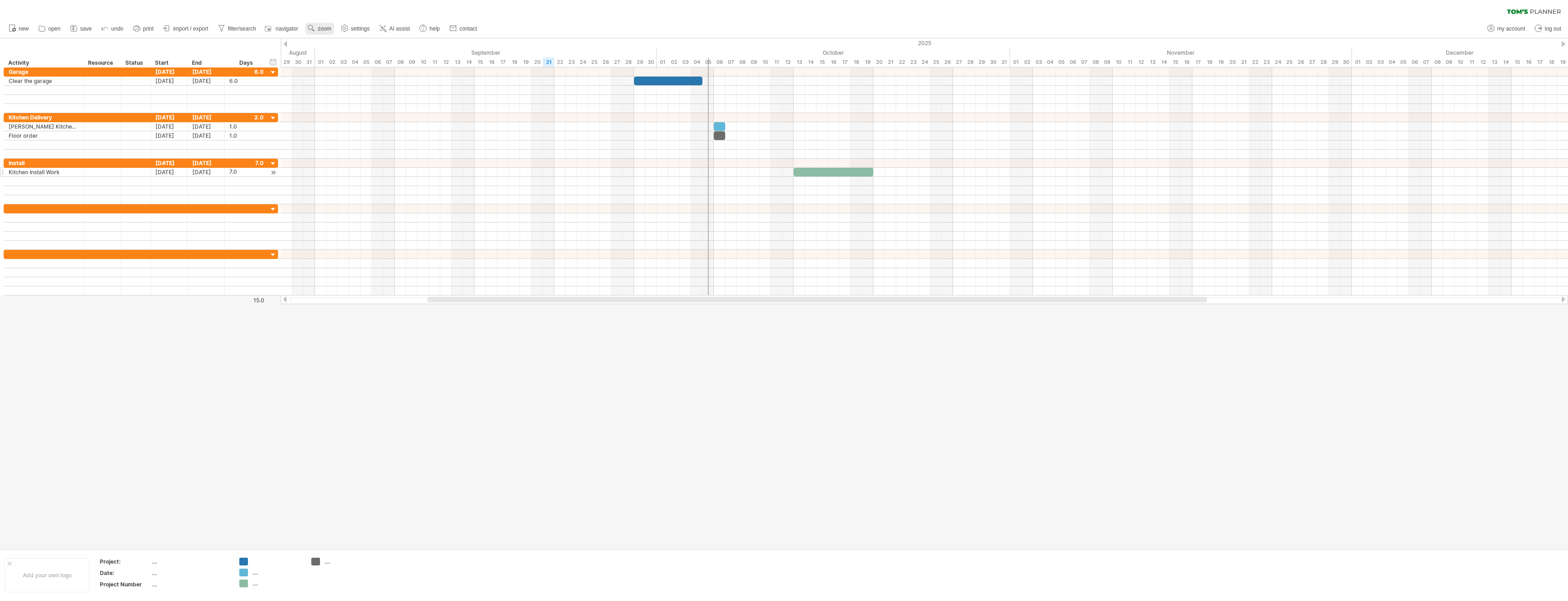
click at [326, 29] on span "zoom" at bounding box center [324, 29] width 13 height 6
click at [768, 43] on div "2025" at bounding box center [207, 43] width 2997 height 10
click at [320, 24] on link "zoom" at bounding box center [320, 28] width 28 height 12
click at [351, 35] on div "Month" at bounding box center [350, 37] width 51 height 15
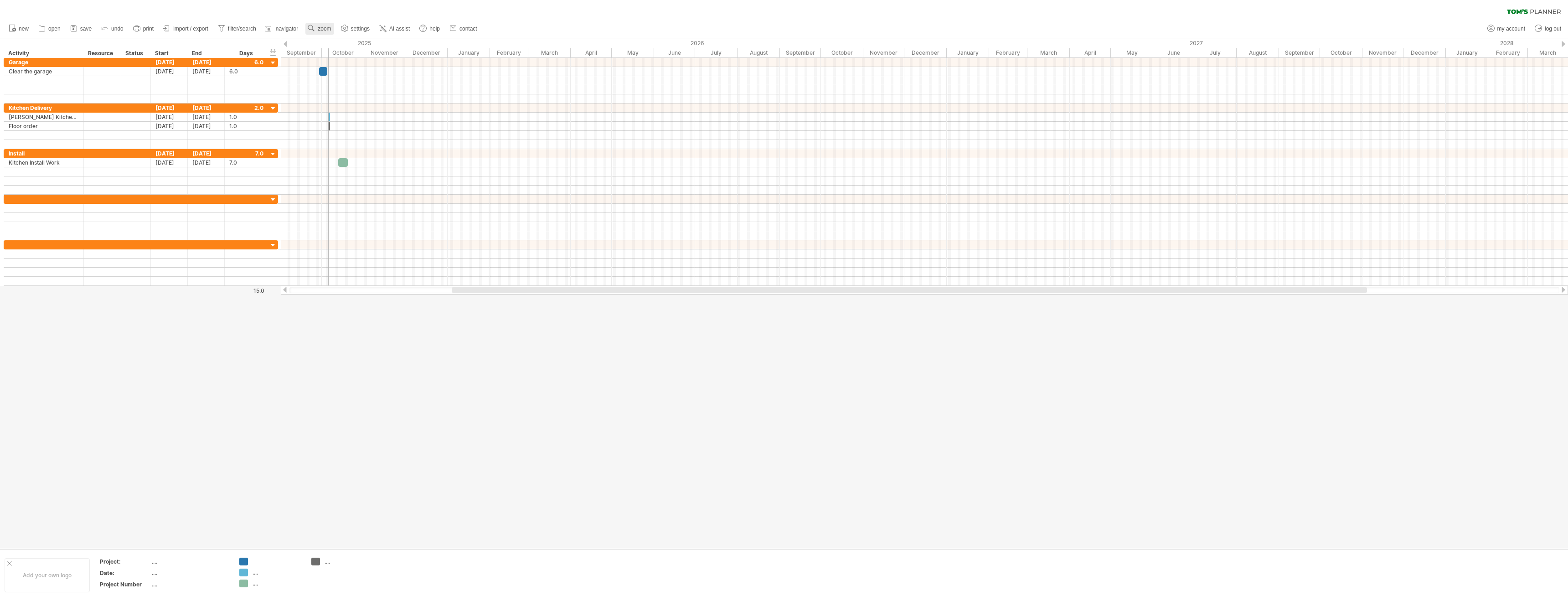
click at [317, 28] on link "zoom" at bounding box center [320, 28] width 28 height 12
click at [352, 99] on div "Minutes" at bounding box center [346, 98] width 51 height 15
click at [361, 108] on div "15 minutes" at bounding box center [382, 110] width 51 height 15
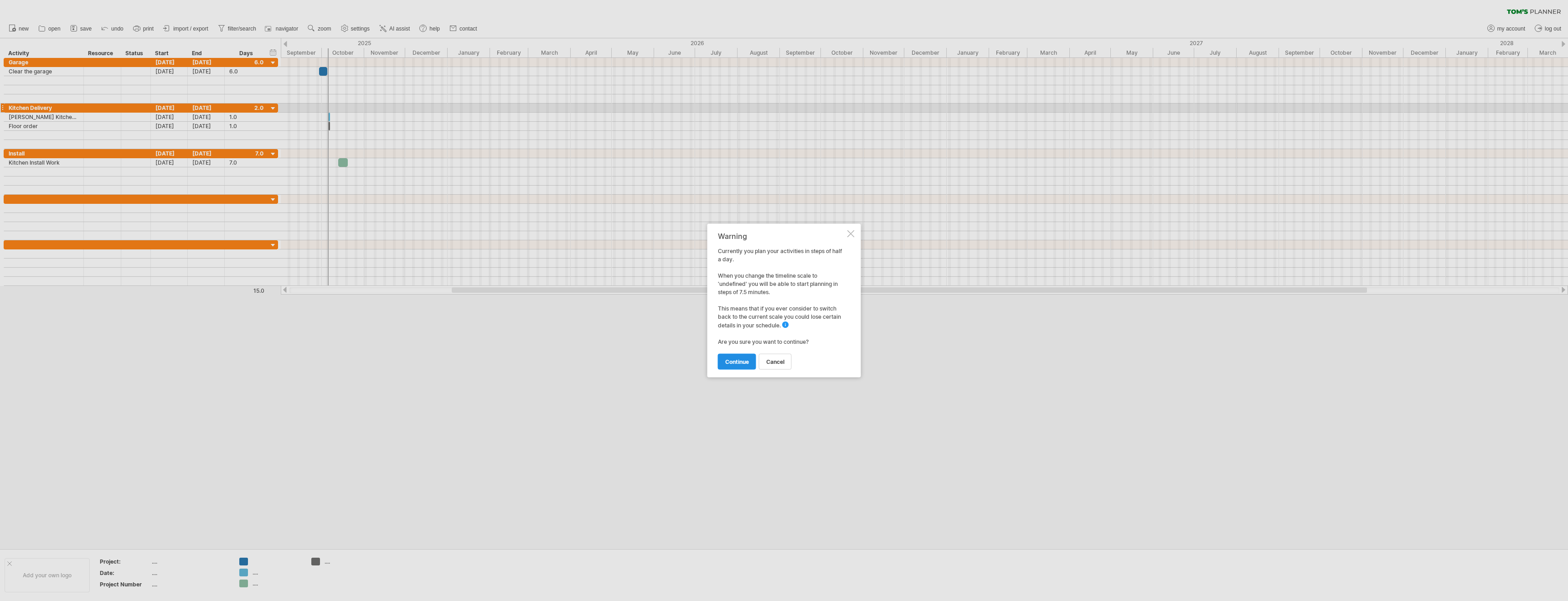
click at [744, 367] on link "continue" at bounding box center [737, 362] width 38 height 16
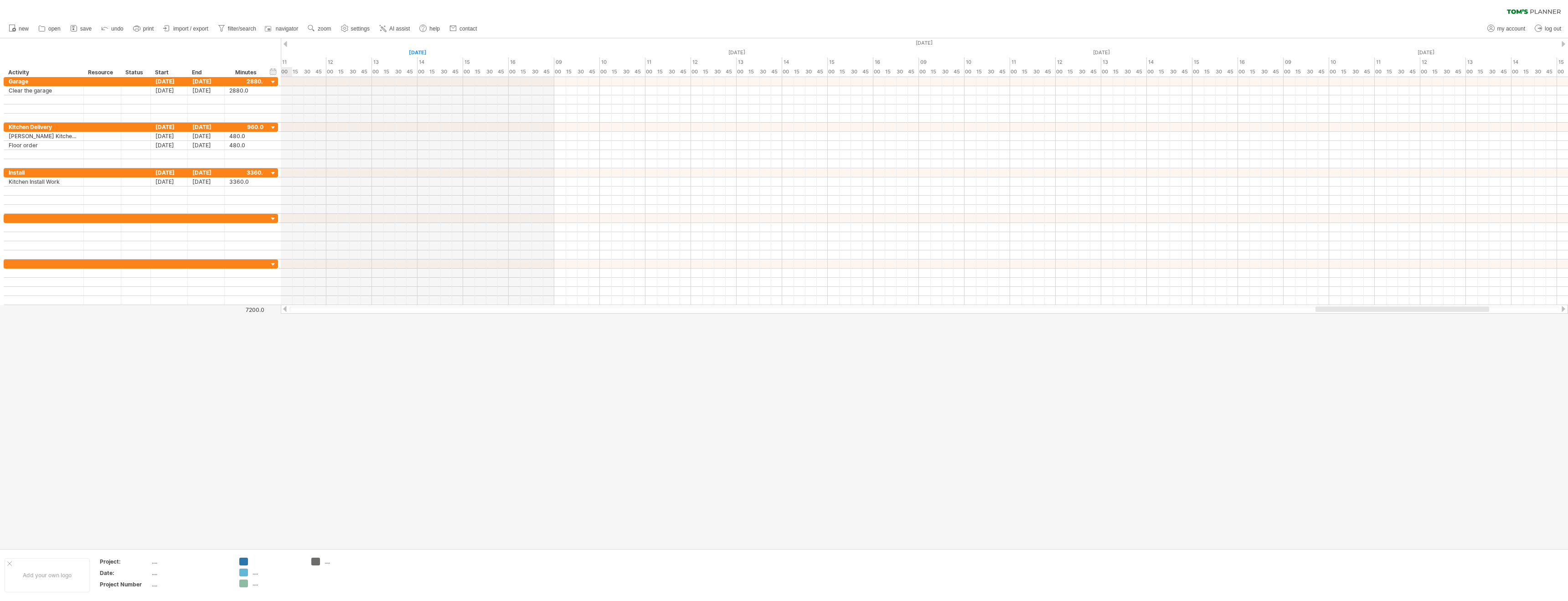
drag, startPoint x: 469, startPoint y: 309, endPoint x: 1464, endPoint y: 309, distance: 995.0
click at [1464, 309] on div at bounding box center [1402, 309] width 173 height 5
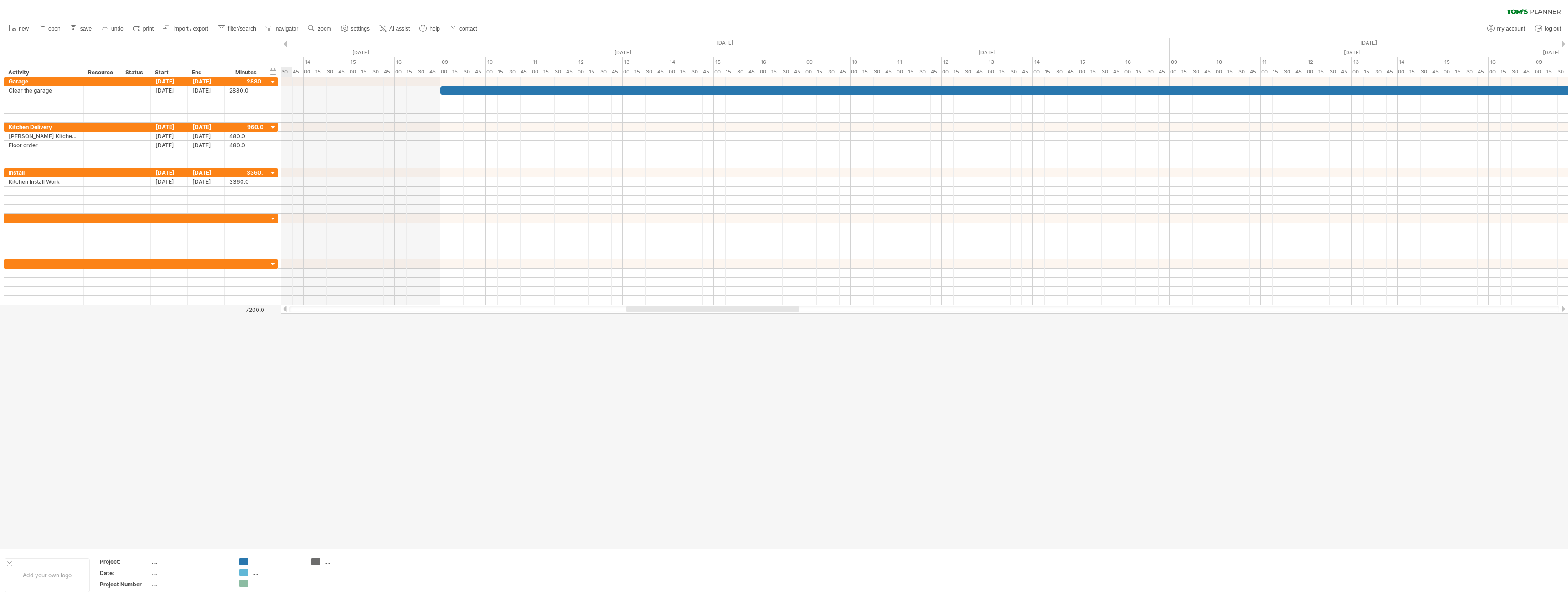
drag, startPoint x: 411, startPoint y: 309, endPoint x: 721, endPoint y: 320, distance: 310.2
click at [721, 320] on div "Trying to reach [DOMAIN_NAME] Connected again... 0% clear filter new" at bounding box center [784, 300] width 1568 height 601
click at [316, 33] on div at bounding box center [311, 29] width 9 height 9
click at [337, 88] on div "Hour" at bounding box center [345, 88] width 51 height 15
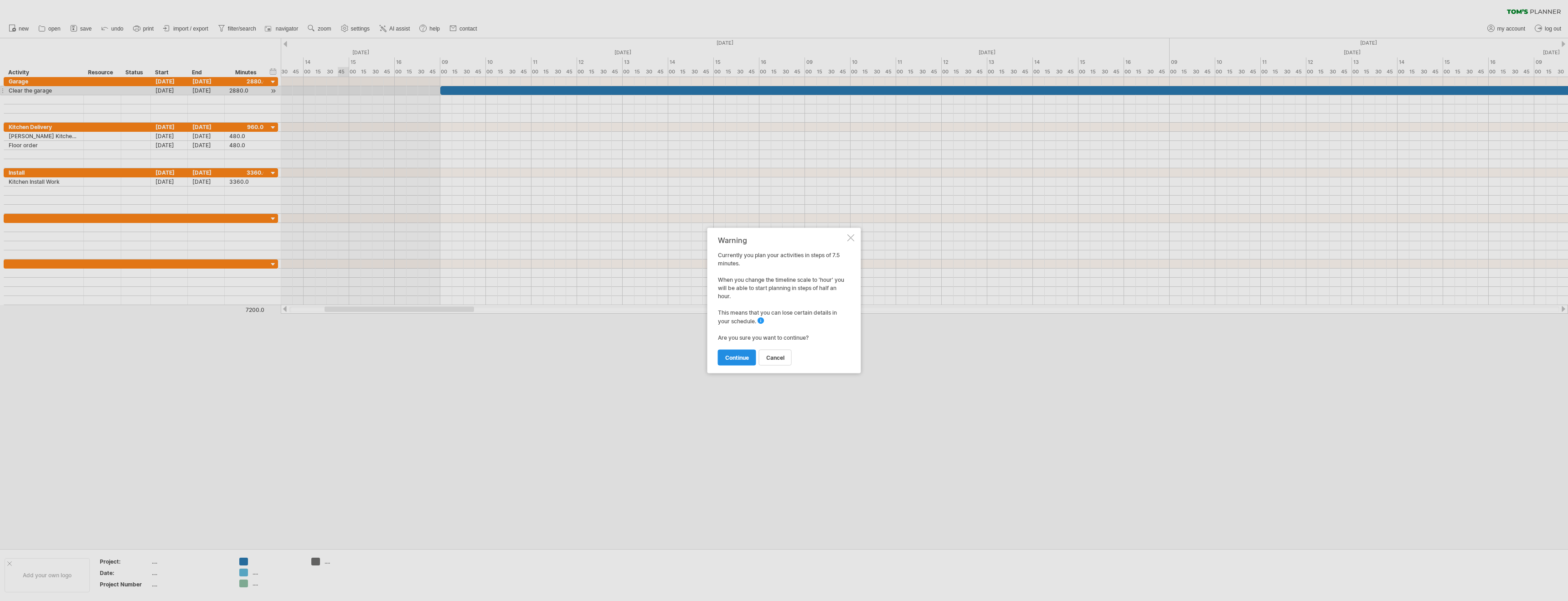
click at [743, 360] on span "continue" at bounding box center [737, 357] width 24 height 7
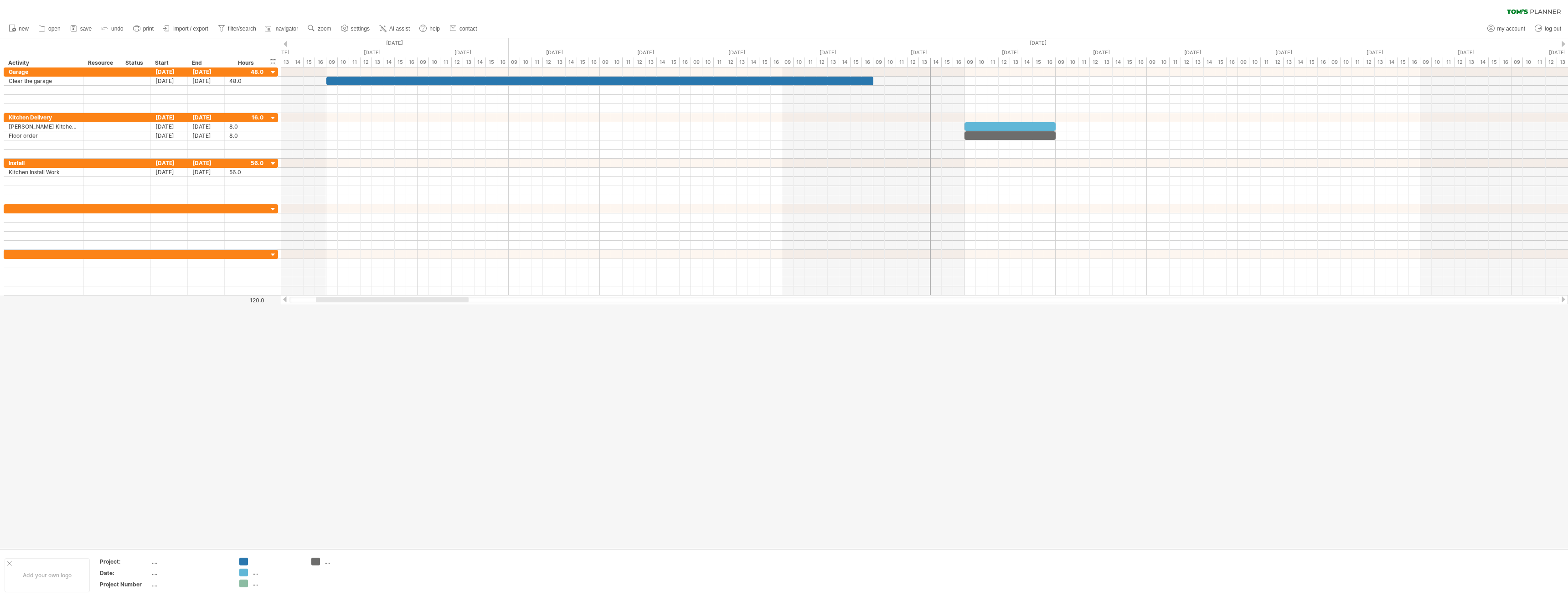
drag, startPoint x: 376, startPoint y: 301, endPoint x: 382, endPoint y: 303, distance: 6.3
click at [382, 303] on div at bounding box center [924, 299] width 1287 height 9
click at [327, 27] on span "zoom" at bounding box center [324, 29] width 13 height 6
click at [369, 69] on div "Day" at bounding box center [356, 68] width 51 height 15
click at [393, 121] on div "Wide" at bounding box center [399, 125] width 51 height 15
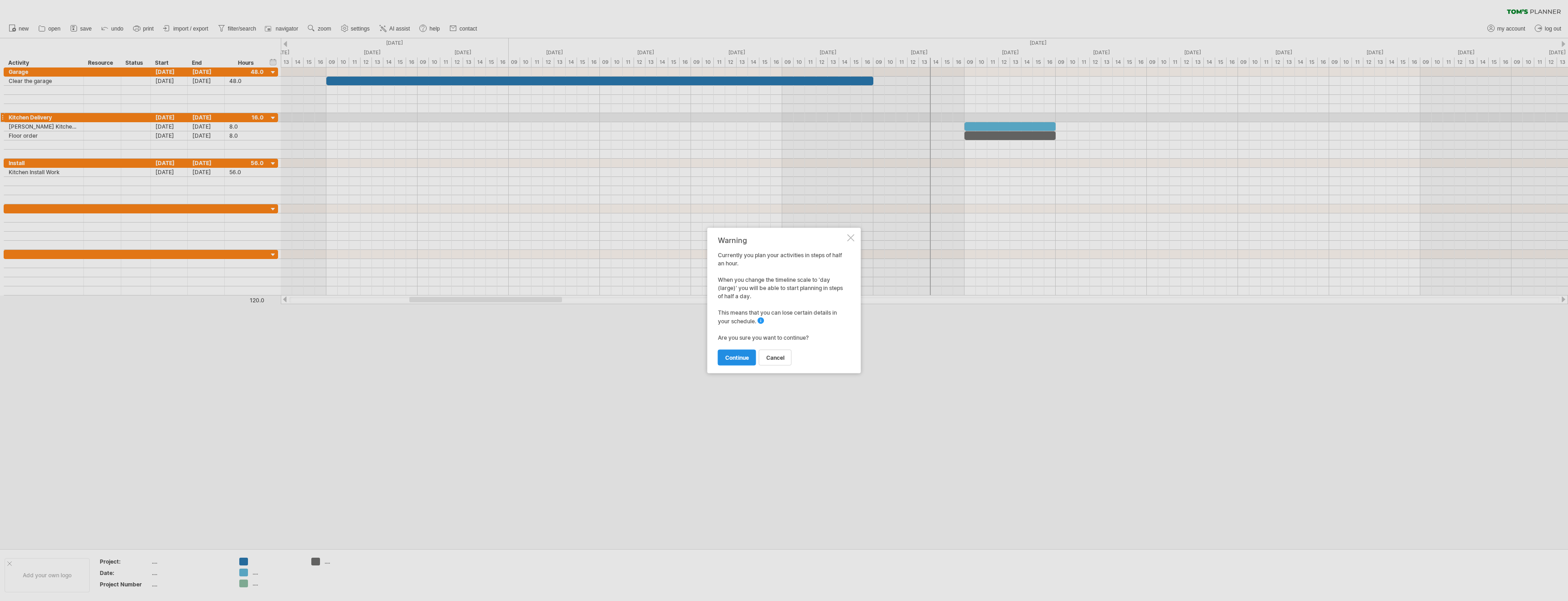
click at [731, 353] on link "continue" at bounding box center [737, 357] width 38 height 16
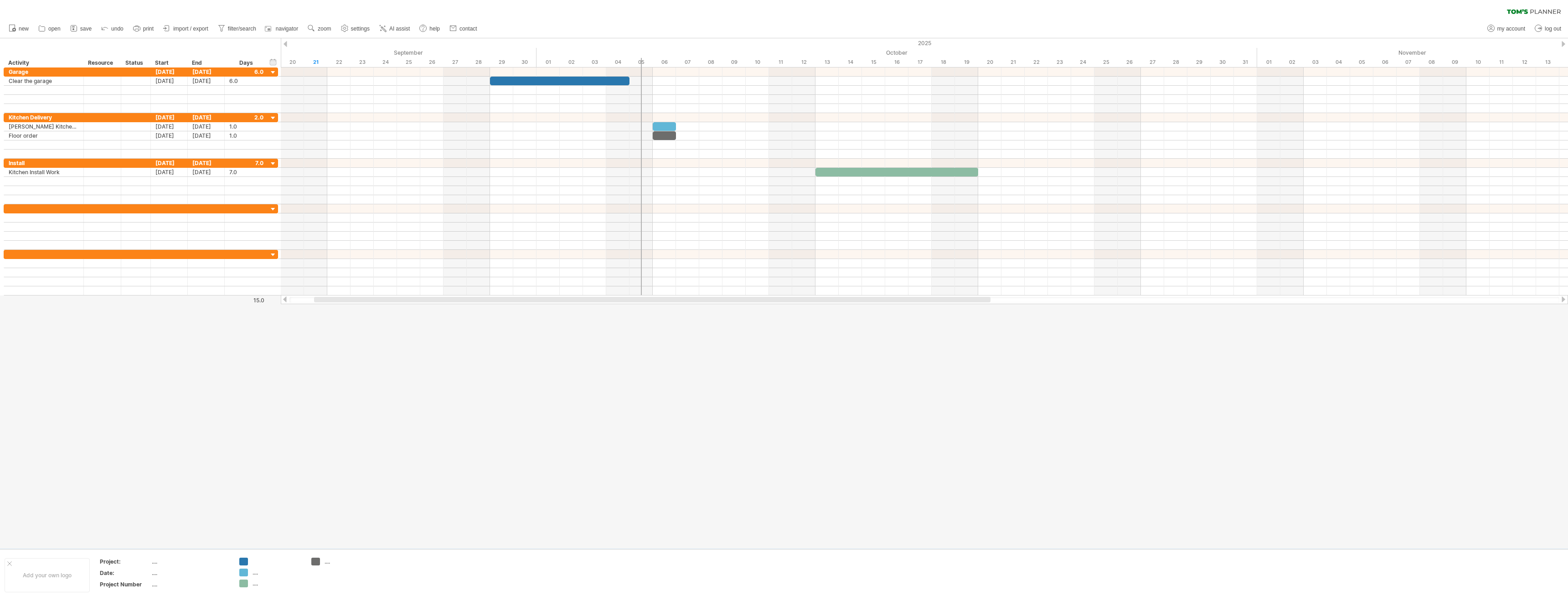
drag, startPoint x: 466, startPoint y: 300, endPoint x: 385, endPoint y: 302, distance: 81.0
click at [385, 302] on div at bounding box center [925, 300] width 1270 height 6
click at [350, 30] on link "settings" at bounding box center [355, 28] width 33 height 12
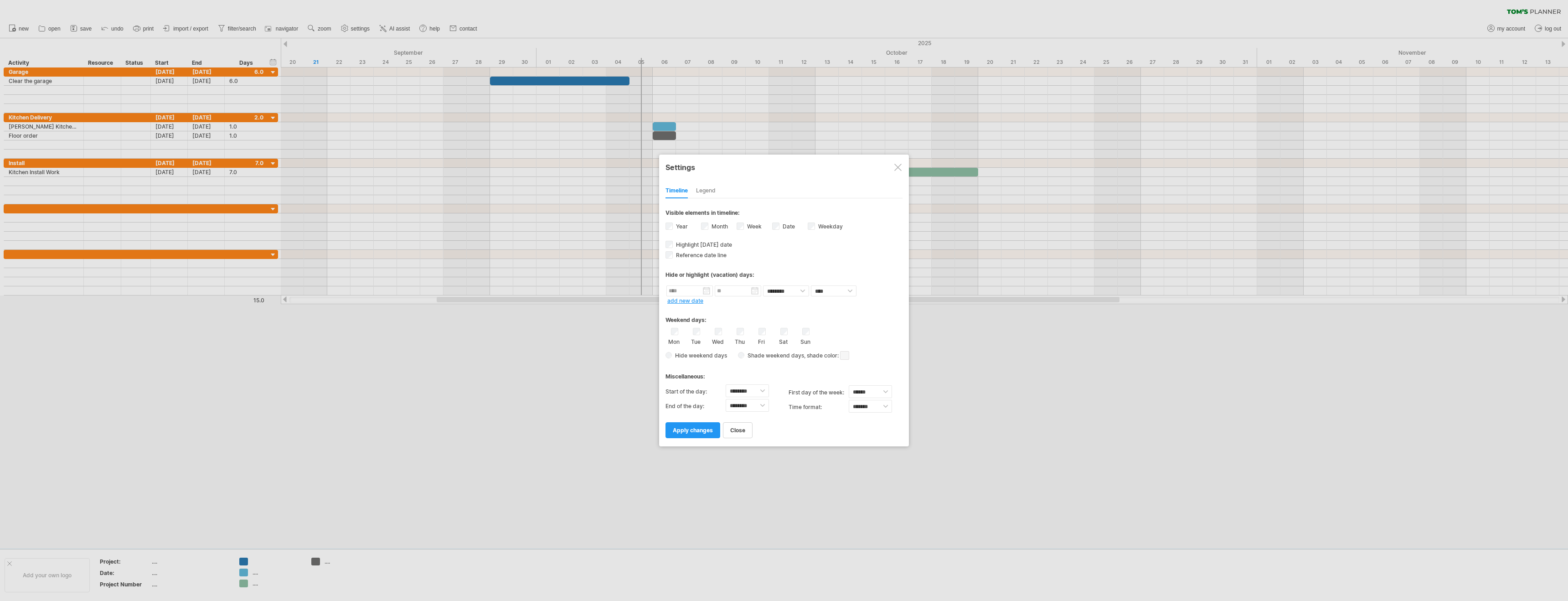
click at [707, 192] on div "Legend" at bounding box center [705, 191] width 19 height 15
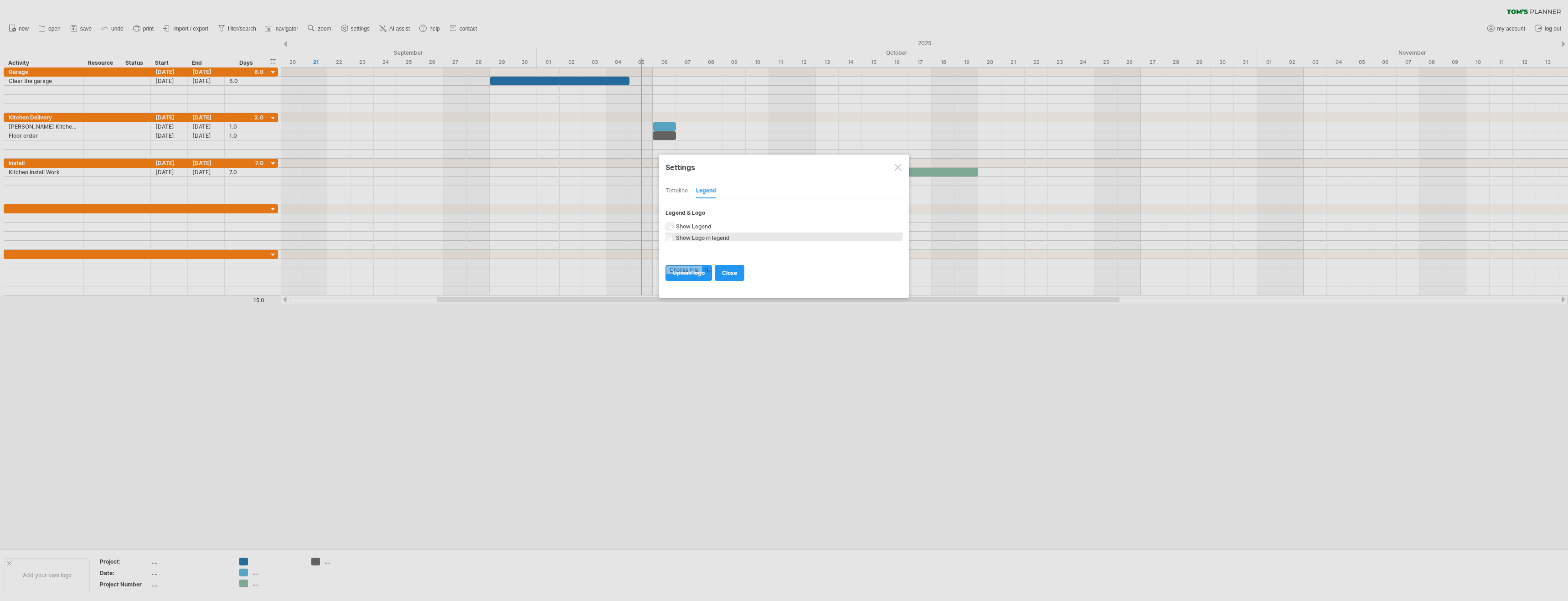
click at [676, 239] on span "Show Logo in legend" at bounding box center [702, 237] width 55 height 7
click at [695, 278] on input "file" at bounding box center [688, 273] width 46 height 15
click at [682, 193] on div "Timeline" at bounding box center [676, 191] width 23 height 15
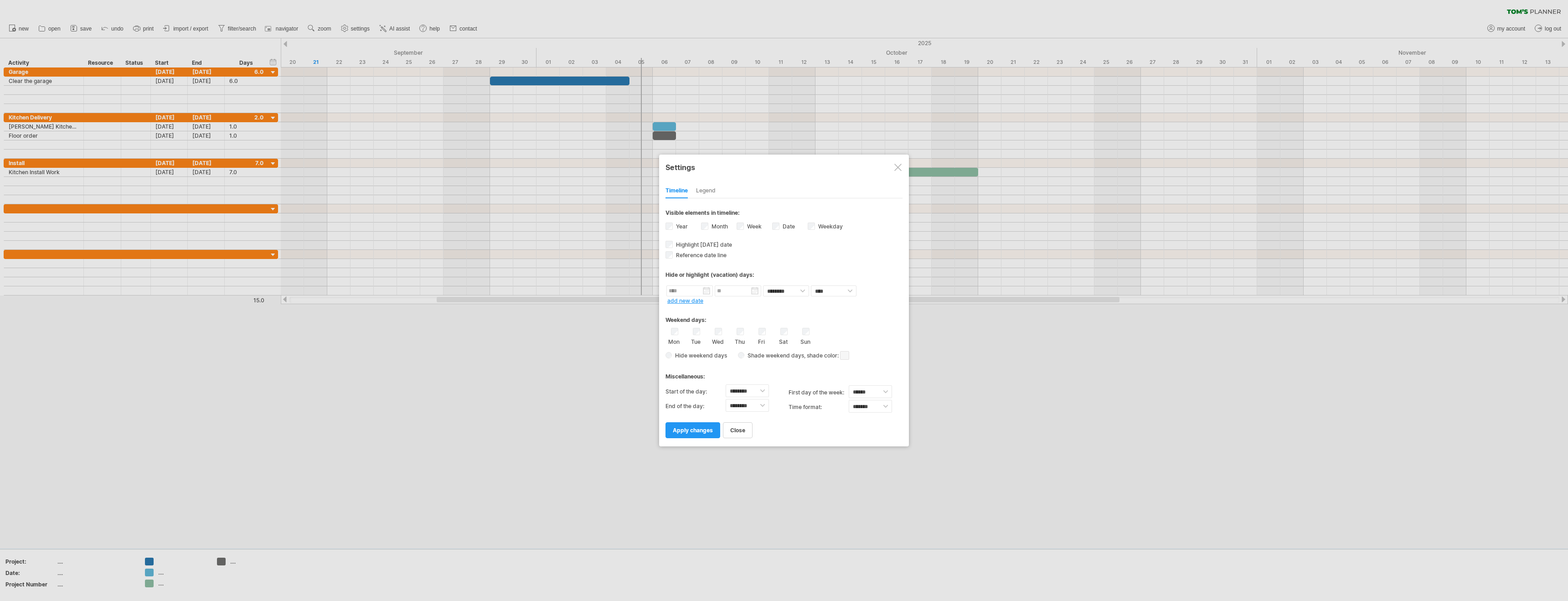
drag, startPoint x: 689, startPoint y: 435, endPoint x: 700, endPoint y: 435, distance: 11.0
click at [689, 435] on link "apply changes" at bounding box center [693, 430] width 55 height 16
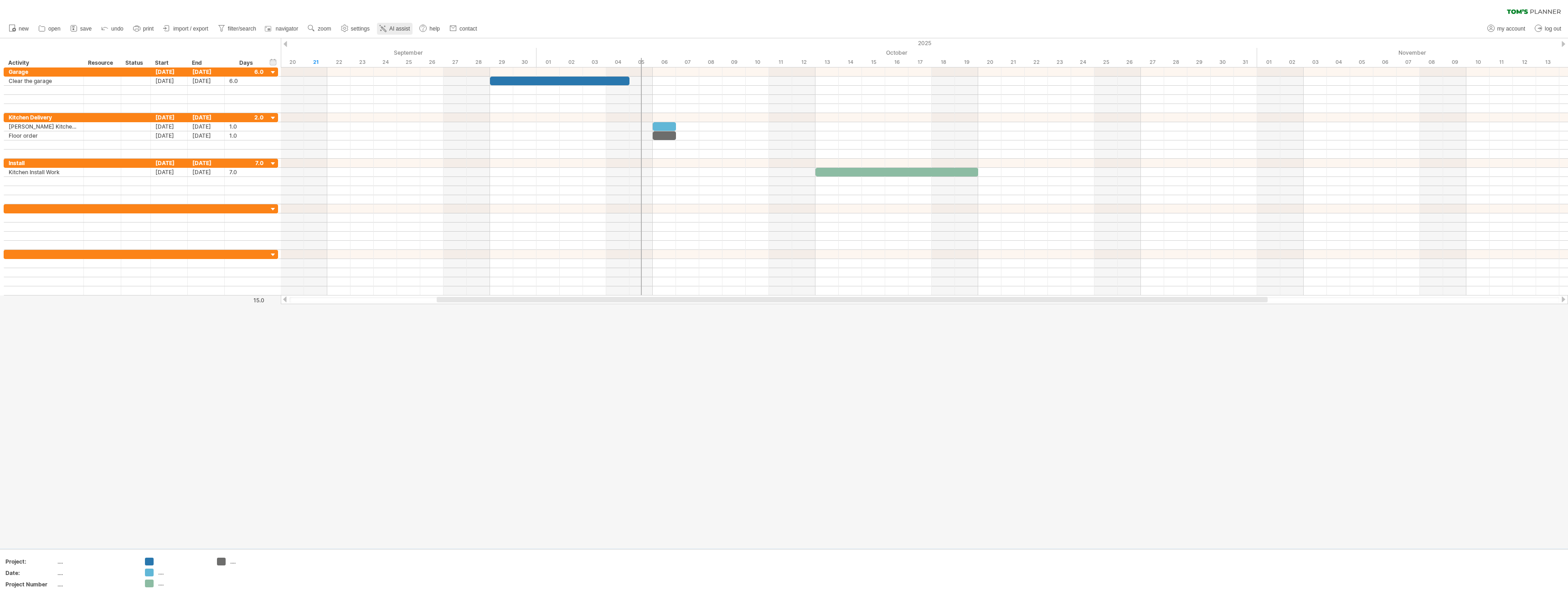
click at [393, 30] on span "AI assist" at bounding box center [400, 29] width 21 height 6
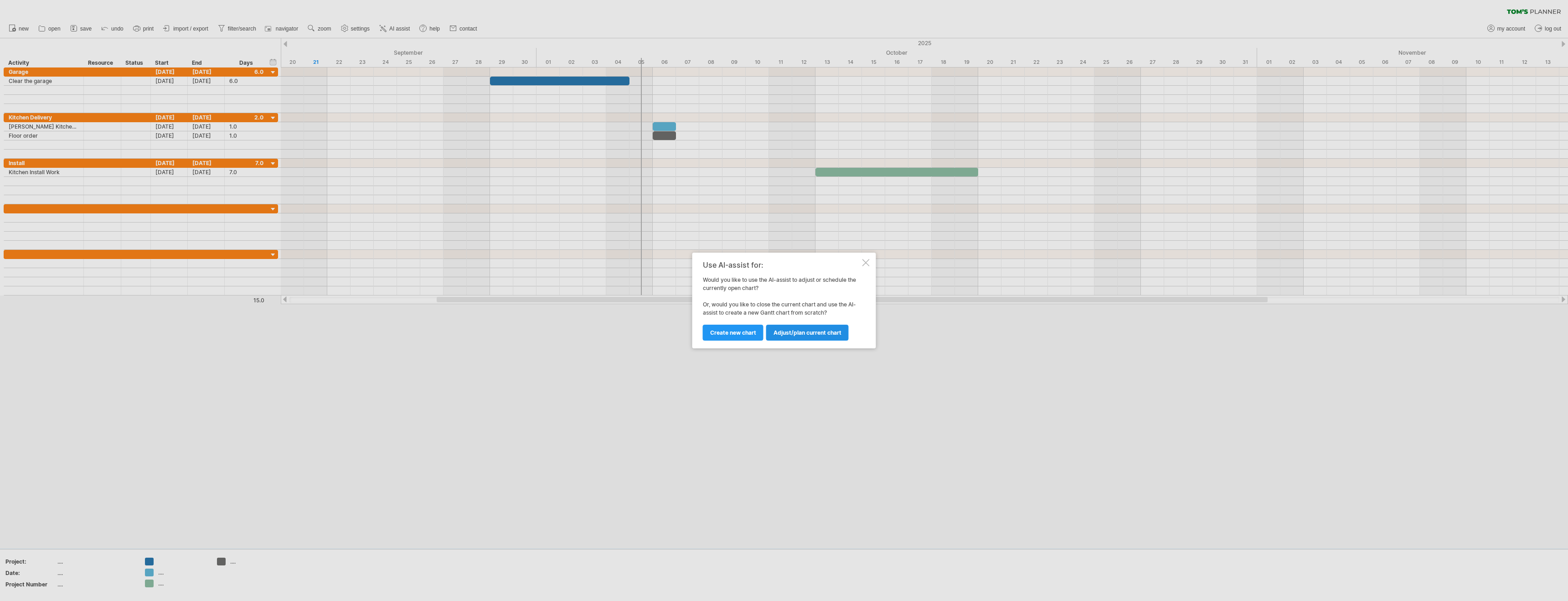
click at [792, 336] on span "Adjust/plan current chart" at bounding box center [808, 332] width 68 height 7
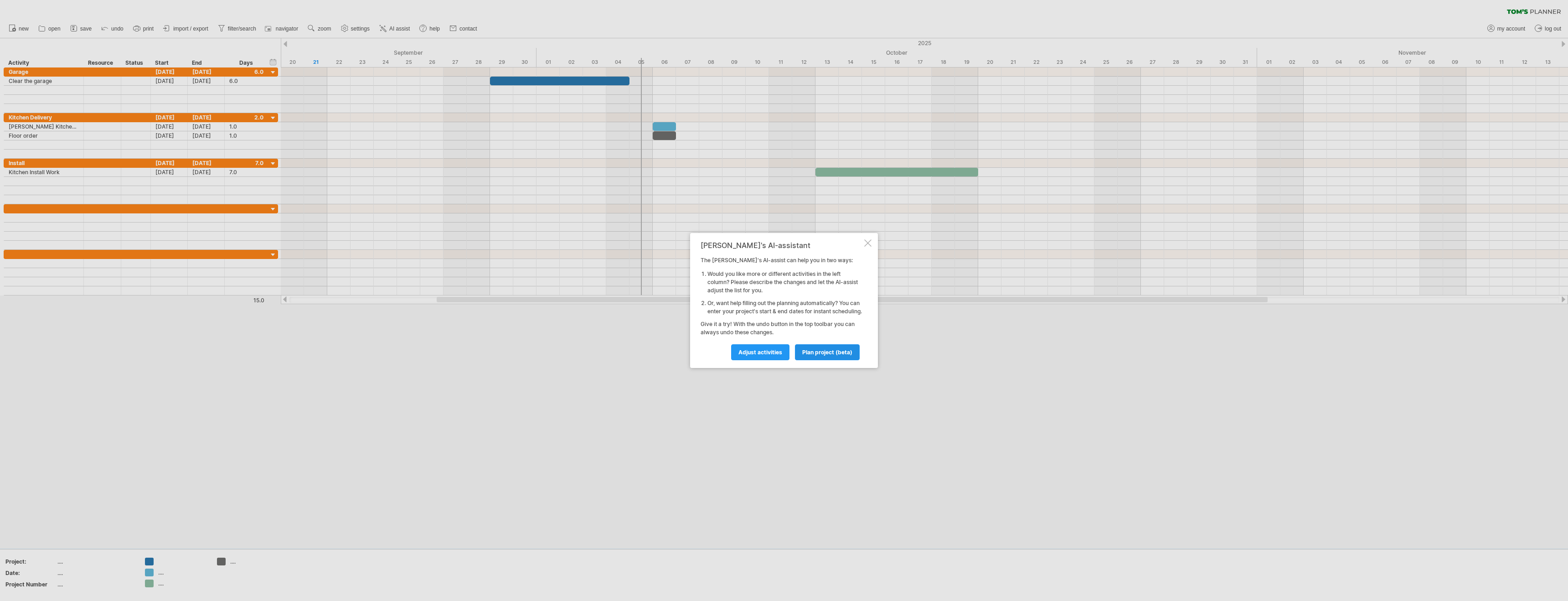
click at [815, 360] on link "plan project (beta)" at bounding box center [827, 352] width 65 height 16
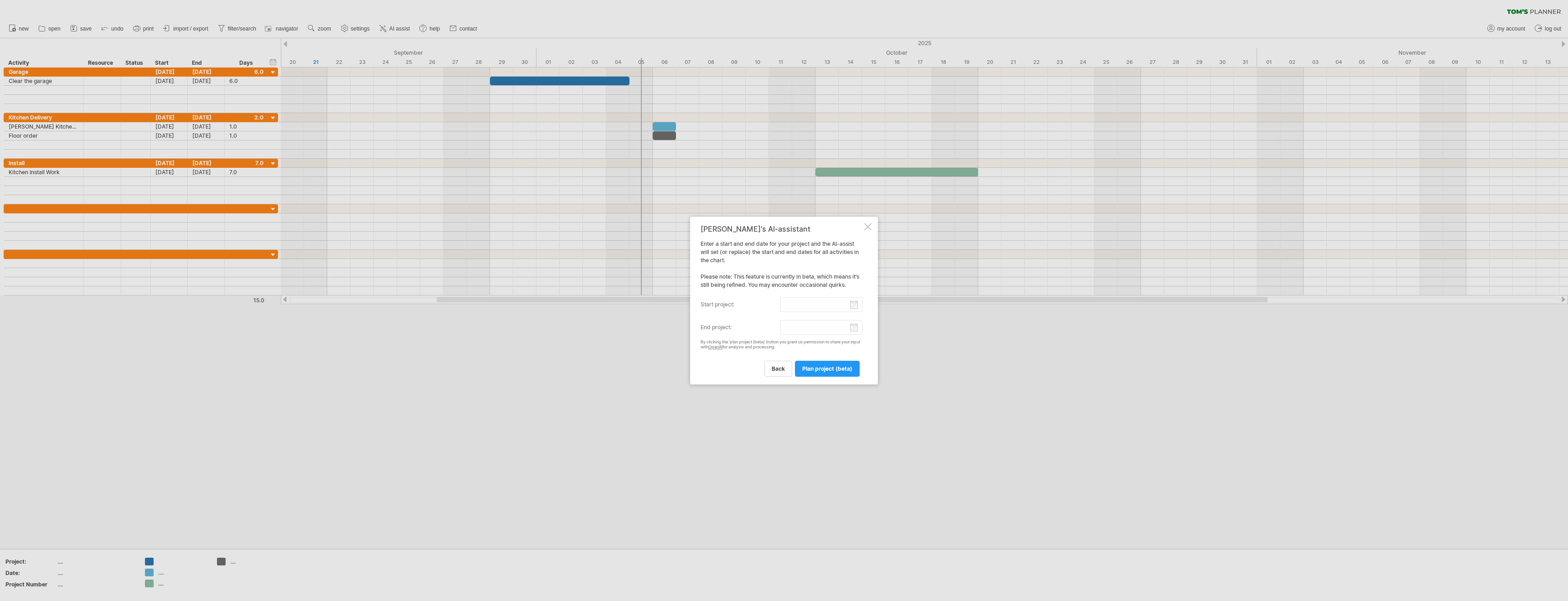
click at [870, 224] on div at bounding box center [868, 227] width 7 height 7
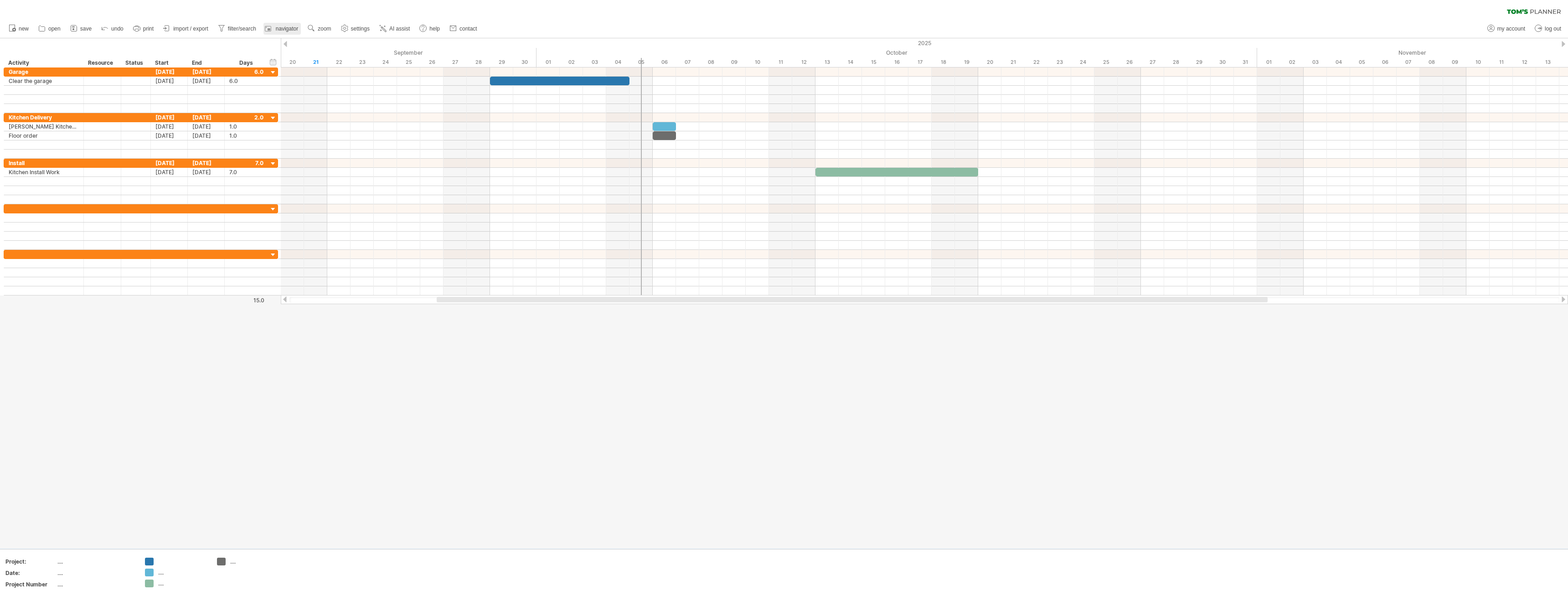
click at [282, 29] on span "navigator" at bounding box center [287, 29] width 23 height 6
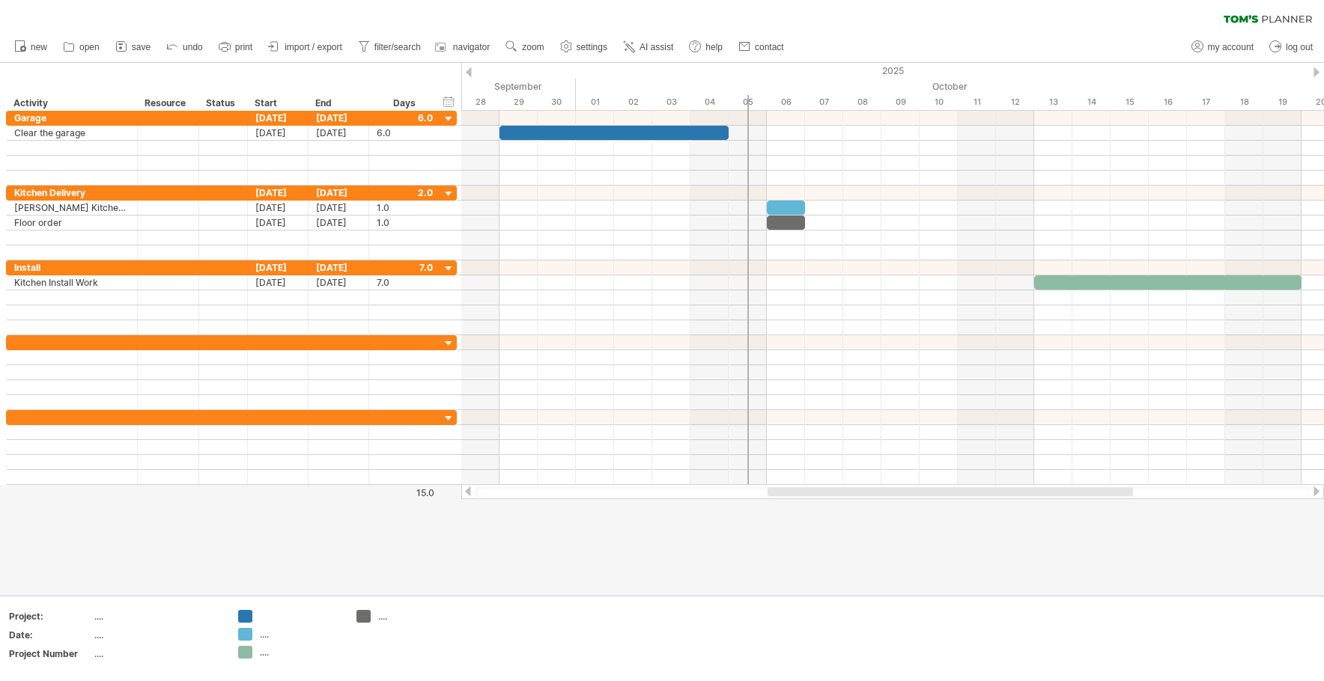
drag, startPoint x: 856, startPoint y: 496, endPoint x: 989, endPoint y: 504, distance: 133.5
click at [989, 504] on div "Trying to reach [DOMAIN_NAME] Connected again... 0% clear filter new" at bounding box center [662, 340] width 1324 height 681
